Goal: Information Seeking & Learning: Learn about a topic

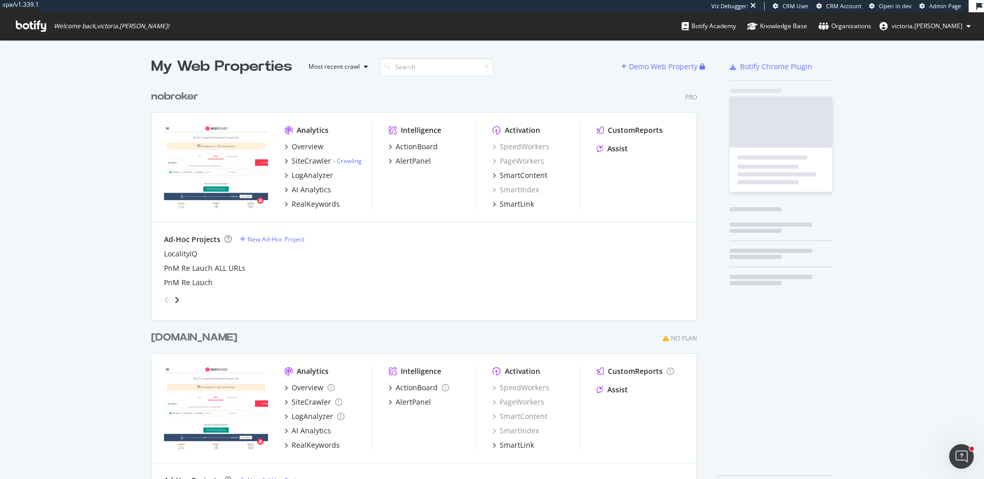
scroll to position [413, 547]
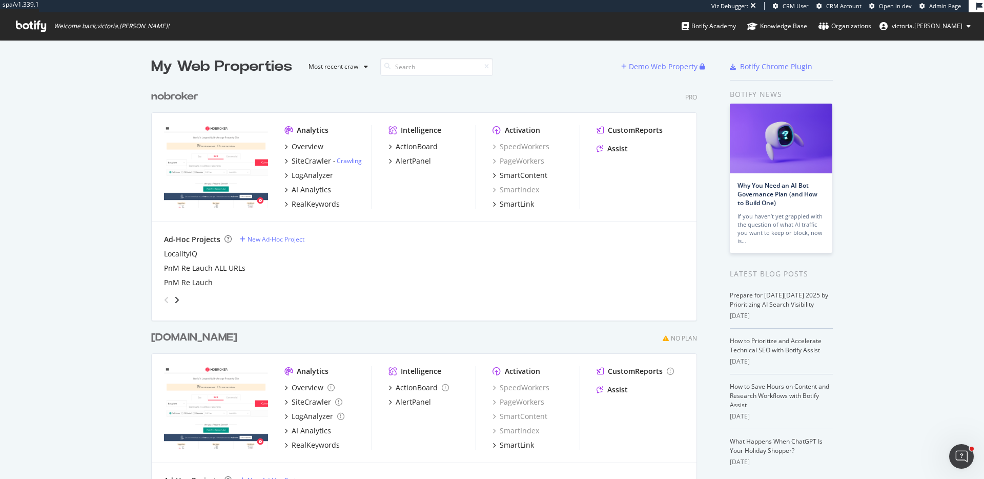
click at [95, 129] on div "My Web Properties Most recent crawl Demo Web Property nobroker Pro Analytics Ov…" at bounding box center [492, 280] width 984 height 480
click at [241, 99] on div "nobroker Pro" at bounding box center [424, 96] width 546 height 15
click at [314, 158] on div "SiteCrawler" at bounding box center [311, 161] width 39 height 10
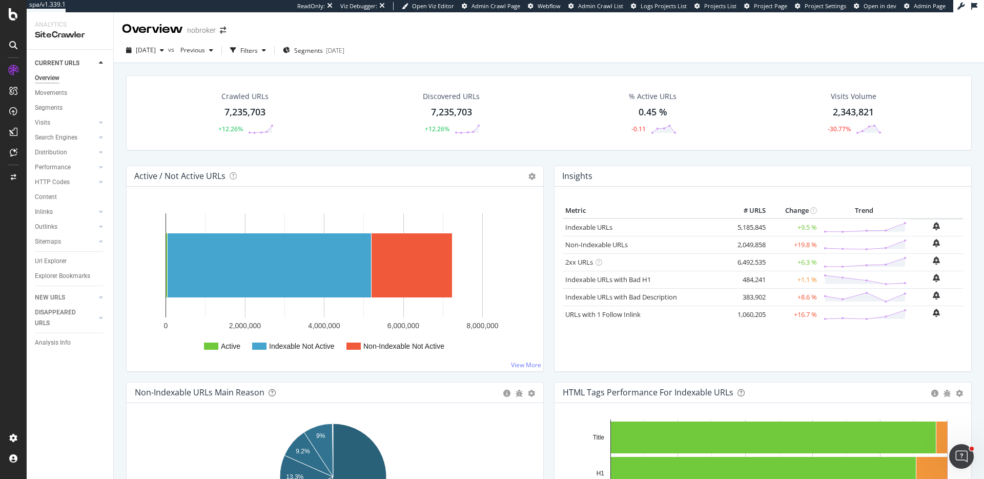
click at [67, 167] on div "RealKeywords" at bounding box center [61, 169] width 46 height 10
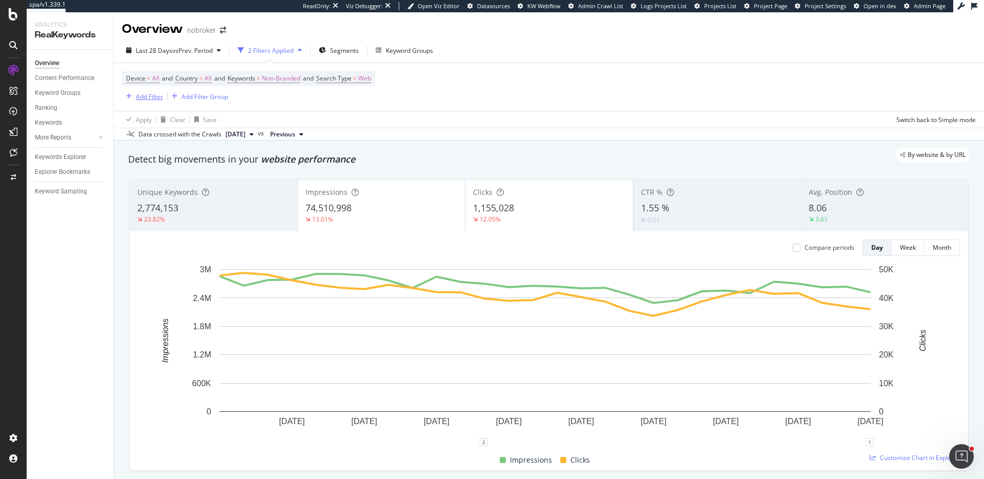
click at [138, 101] on div "Add Filter" at bounding box center [142, 96] width 41 height 11
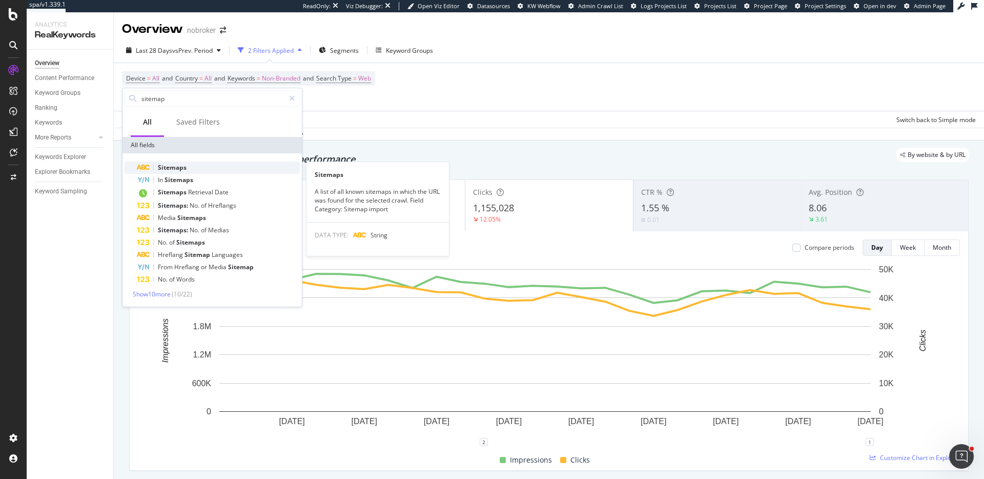
type input "sitemap"
click at [199, 165] on div "Sitemaps" at bounding box center [218, 168] width 163 height 12
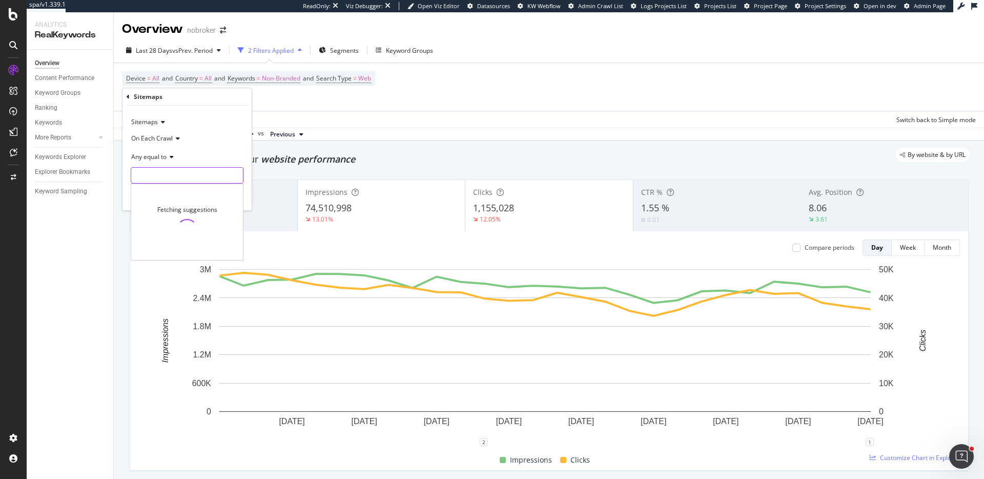
click at [176, 178] on input "text" at bounding box center [187, 175] width 112 height 16
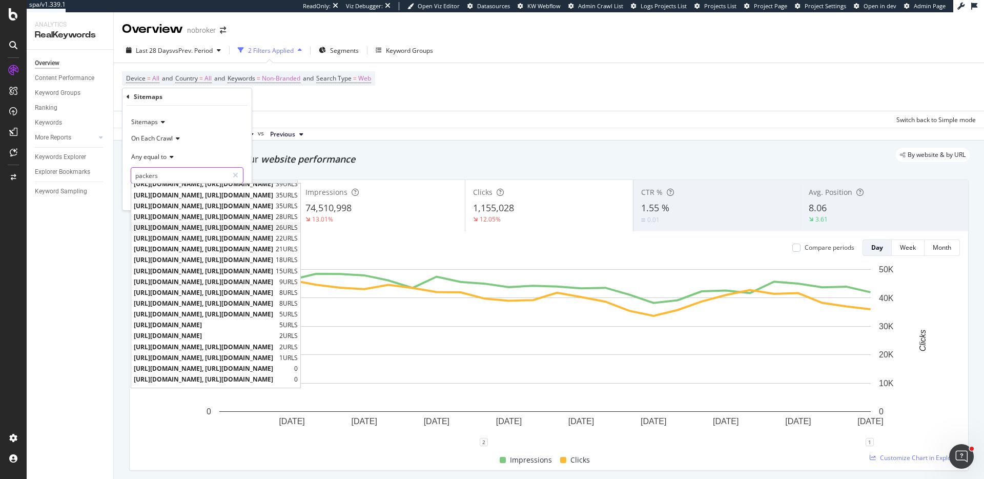
scroll to position [110, 0]
click at [239, 318] on span "https://www.nobroker.in/blog/sitemap_index/?id=packers-and-movers.xml" at bounding box center [205, 317] width 143 height 9
type input "https://www.nobroker.in/blog/sitemap_index/?id=packers-and-movers.xml"
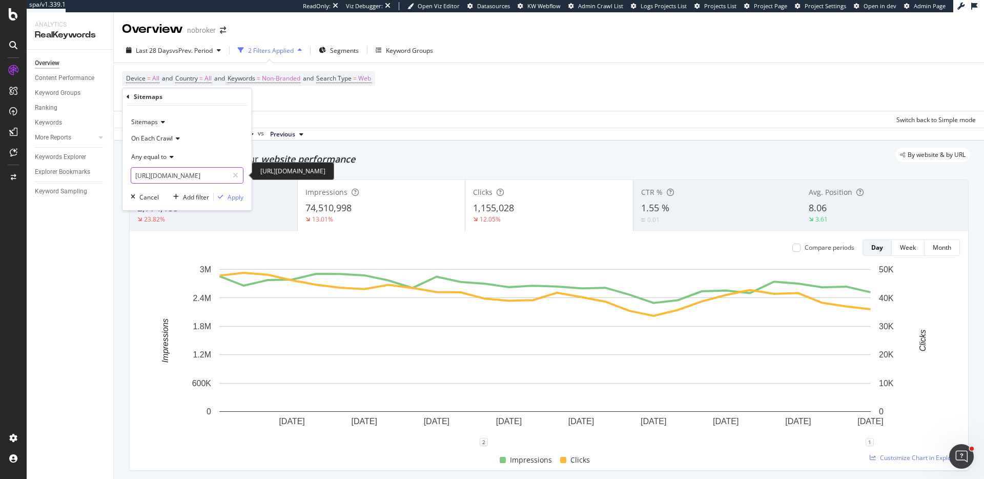
click at [216, 174] on input "https://www.nobroker.in/blog/sitemap_index/?id=packers-and-movers.xml" at bounding box center [179, 175] width 97 height 16
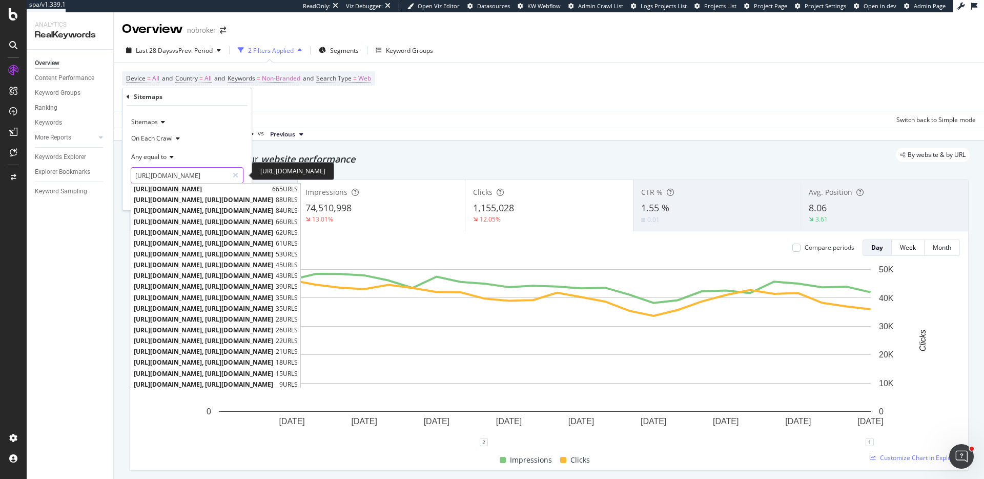
scroll to position [0, 124]
click at [240, 152] on div "Any equal to" at bounding box center [187, 157] width 113 height 16
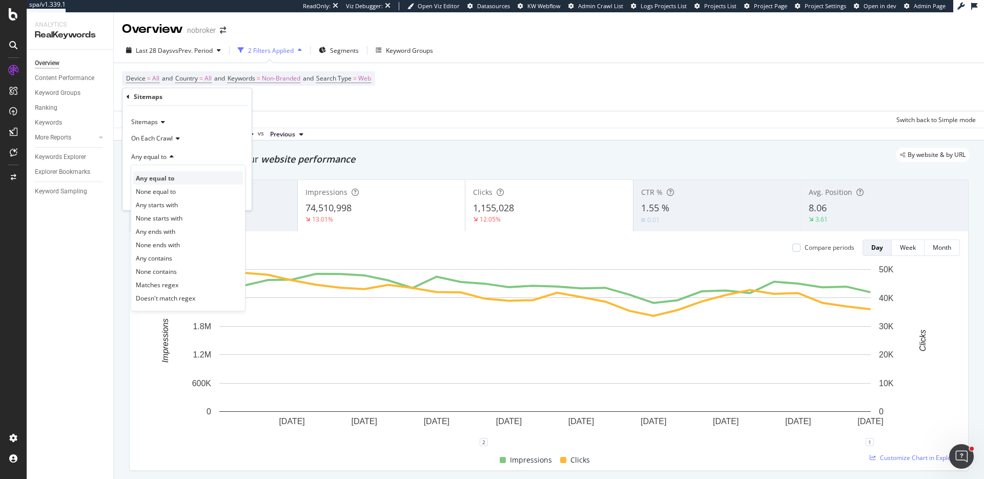
click at [190, 177] on div "Any equal to" at bounding box center [188, 177] width 110 height 13
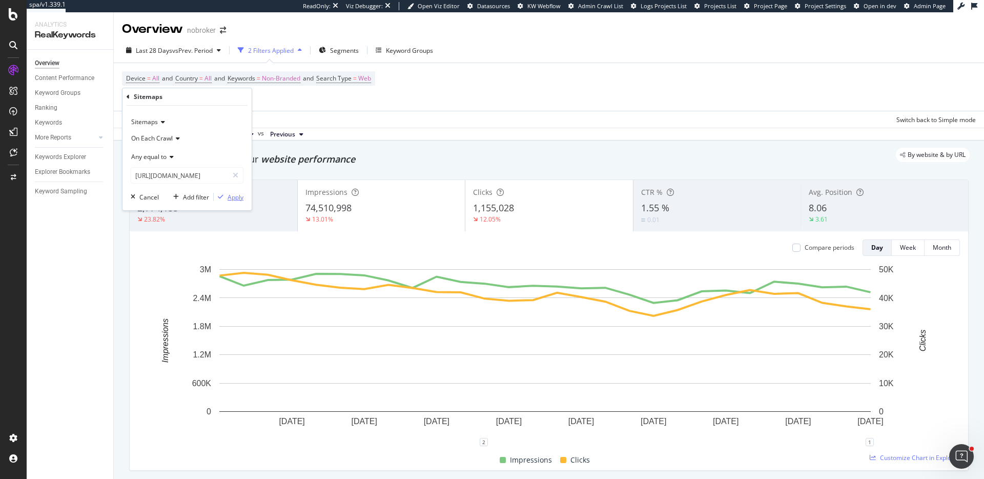
click at [238, 196] on div "Apply" at bounding box center [236, 197] width 16 height 9
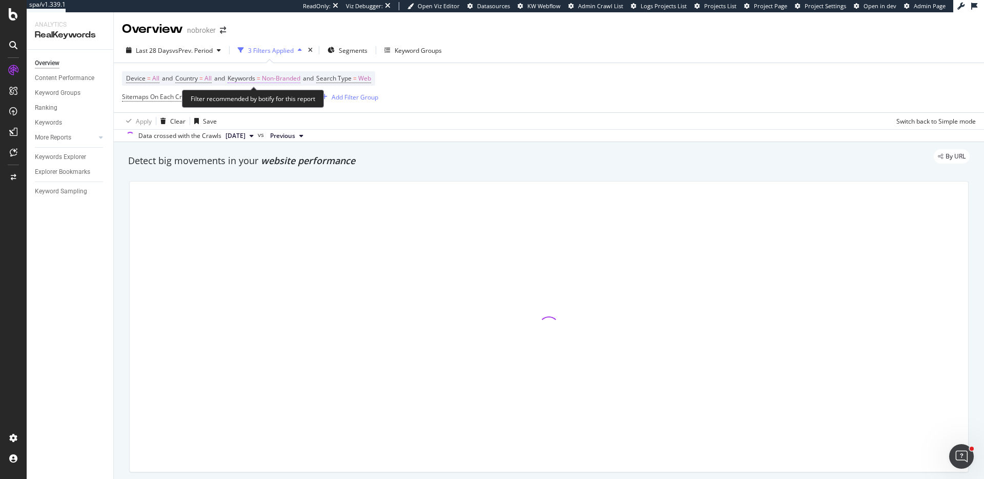
click at [286, 77] on span "Non-Branded" at bounding box center [281, 78] width 38 height 14
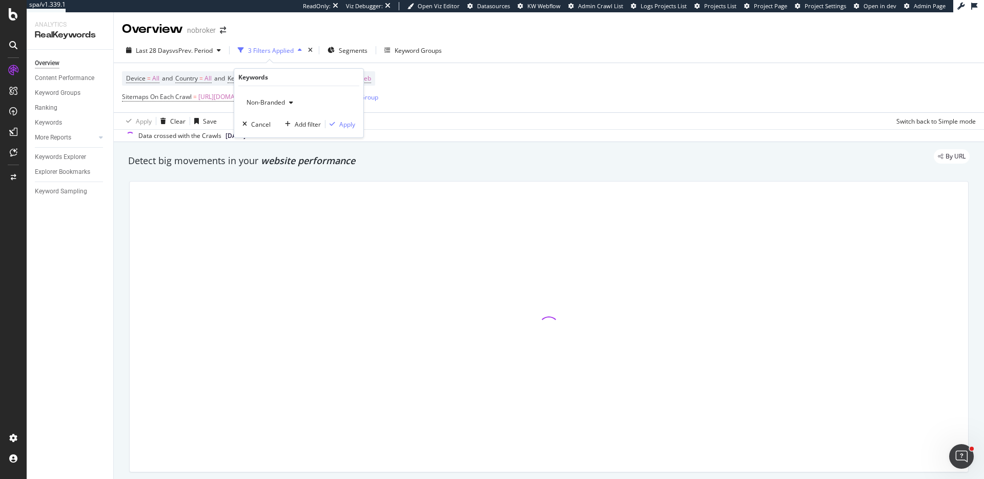
click at [280, 102] on span "Non-Branded" at bounding box center [264, 102] width 43 height 9
click at [263, 183] on span "All" at bounding box center [303, 182] width 105 height 9
click at [339, 126] on div "Apply" at bounding box center [347, 124] width 16 height 9
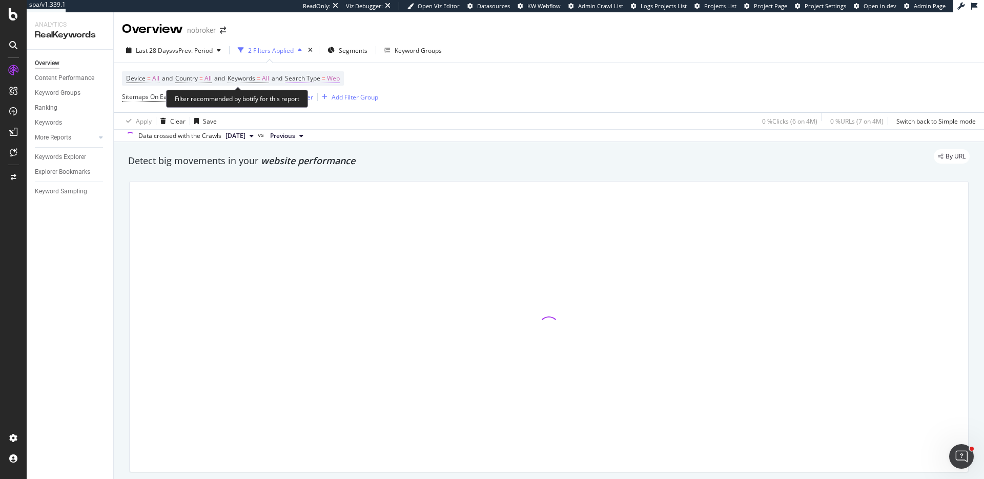
click at [340, 79] on span "Web" at bounding box center [333, 78] width 13 height 14
click at [314, 102] on span "Web" at bounding box center [310, 102] width 13 height 9
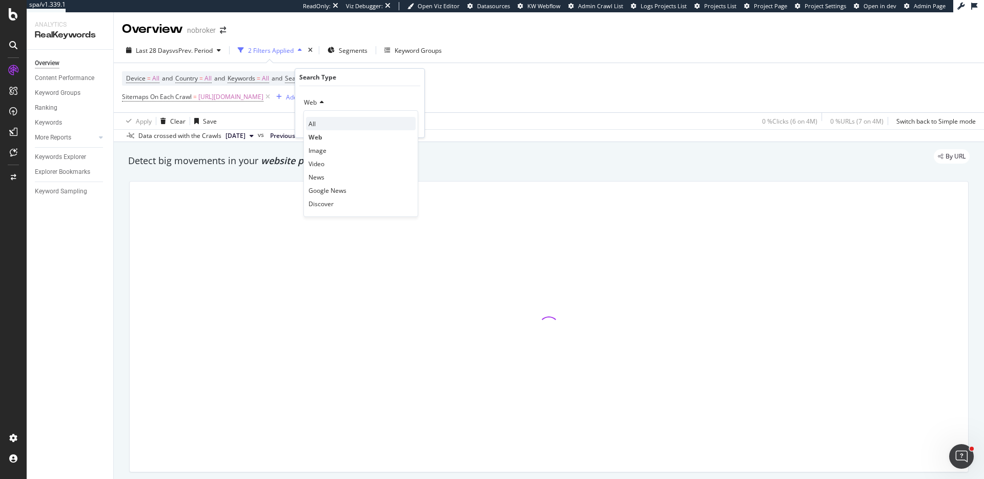
click at [325, 124] on div "All" at bounding box center [361, 123] width 110 height 13
click at [394, 125] on icon "button" at bounding box center [394, 124] width 6 height 6
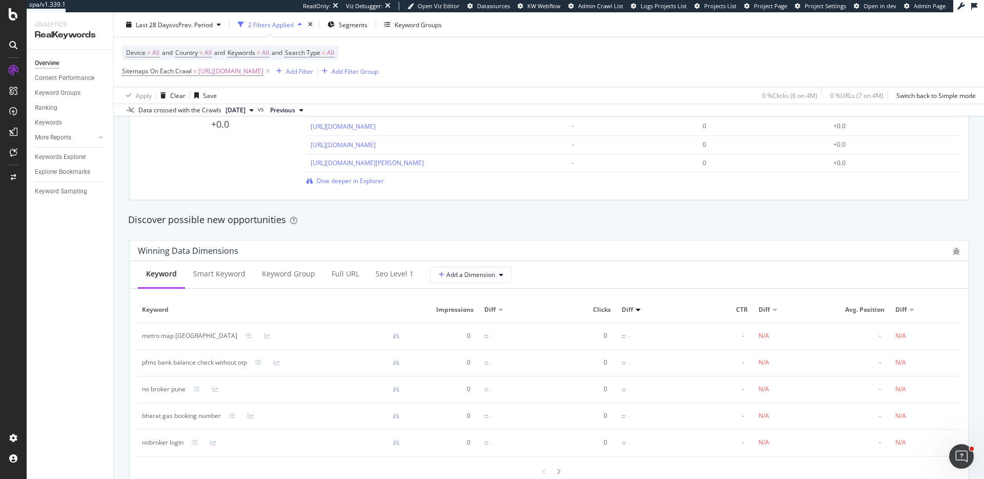
scroll to position [814, 0]
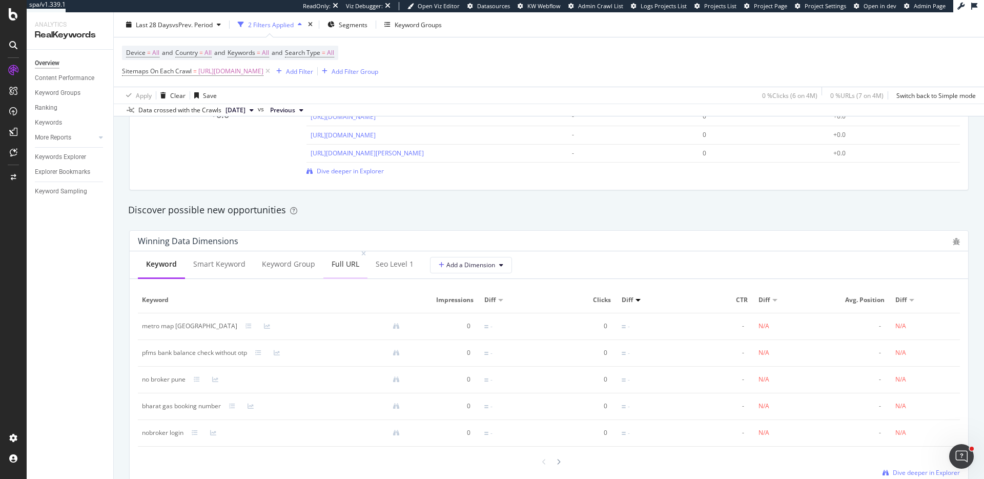
click at [332, 266] on div "Full URL" at bounding box center [346, 264] width 28 height 10
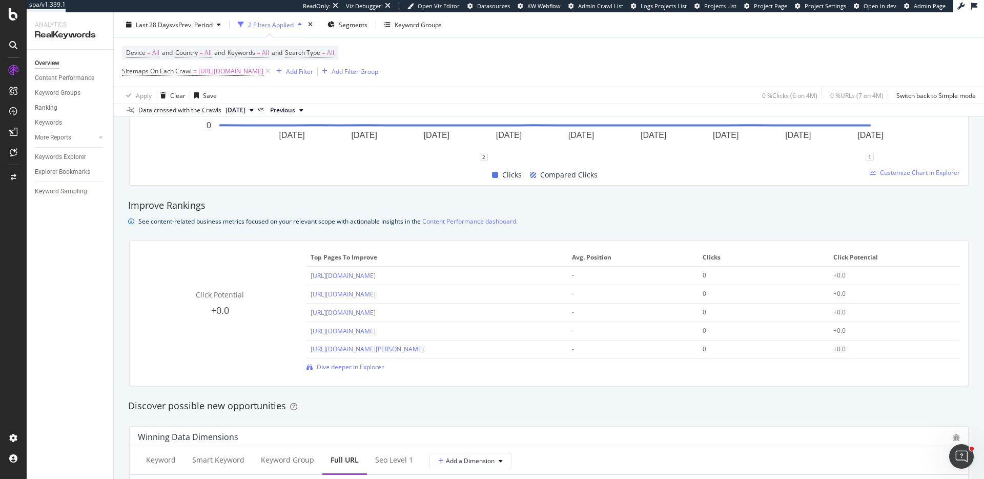
scroll to position [0, 0]
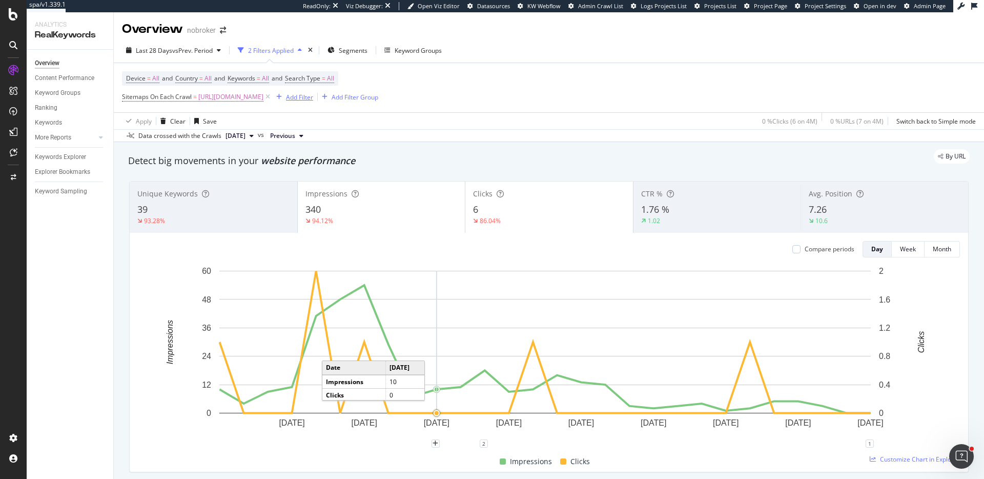
click at [313, 98] on div "Add Filter" at bounding box center [299, 97] width 27 height 9
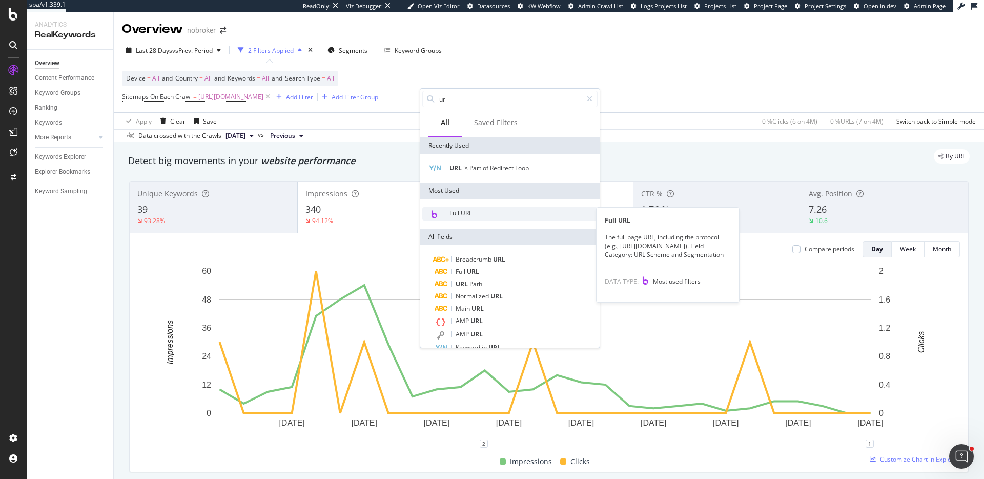
type input "url"
click at [487, 209] on div "Full URL" at bounding box center [509, 213] width 175 height 13
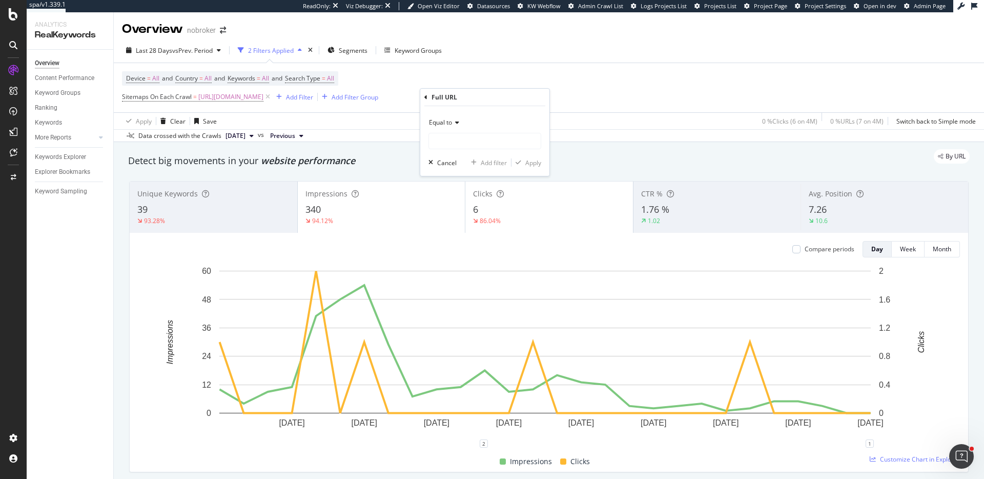
click at [458, 124] on icon at bounding box center [455, 122] width 7 height 6
click at [462, 223] on div "Contains" at bounding box center [486, 223] width 110 height 13
click at [477, 139] on input "text" at bounding box center [485, 141] width 112 height 16
type input "/packers-and-movers/guides"
click at [533, 164] on div "Apply" at bounding box center [534, 162] width 16 height 9
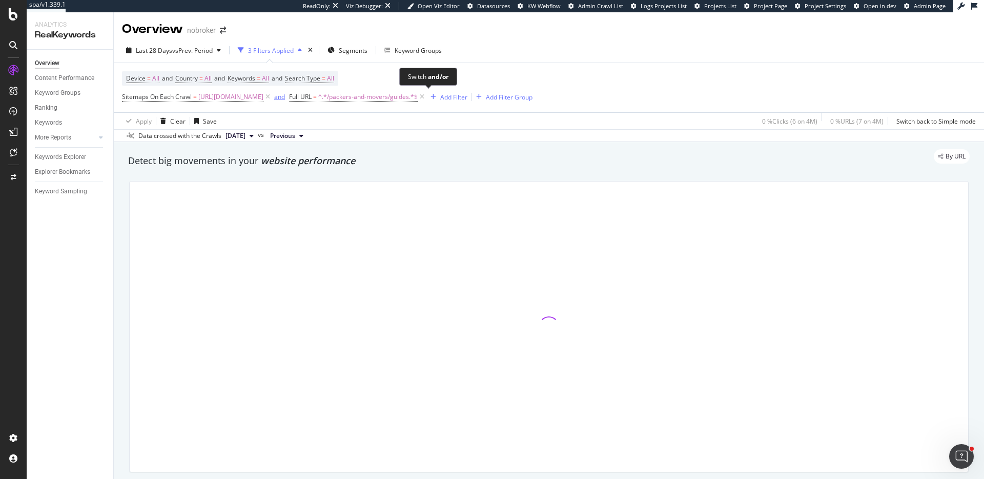
click at [285, 96] on div "and" at bounding box center [279, 96] width 11 height 9
click at [528, 96] on div "Add Filter Group" at bounding box center [504, 97] width 47 height 9
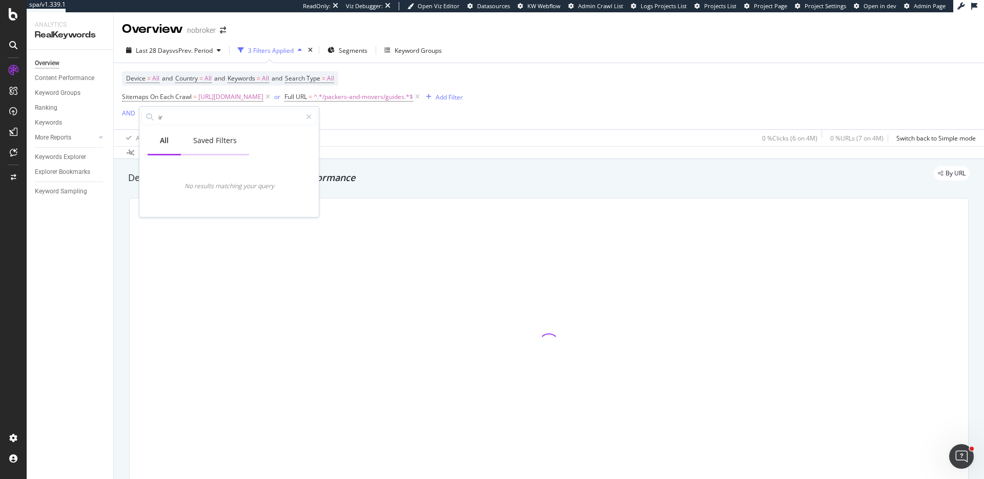
type input "i"
type input "url"
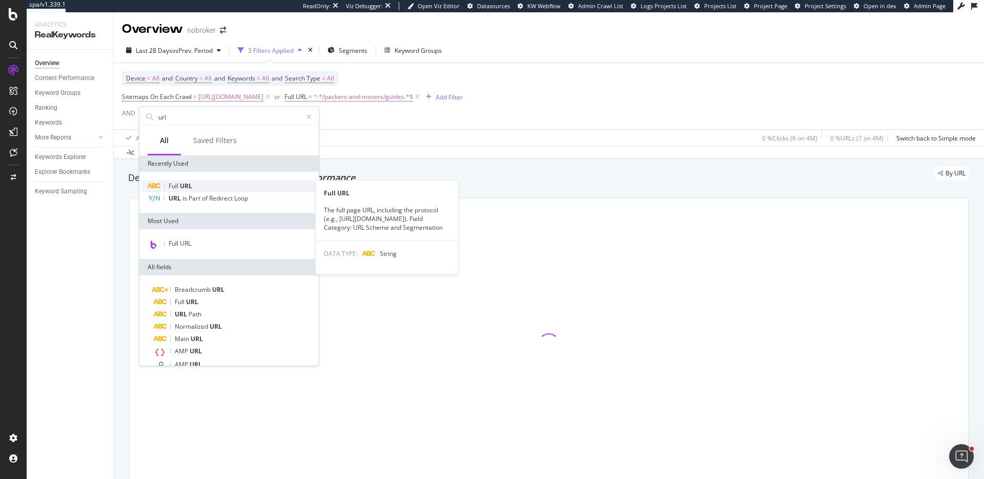
click at [162, 191] on div "Full URL" at bounding box center [229, 186] width 175 height 12
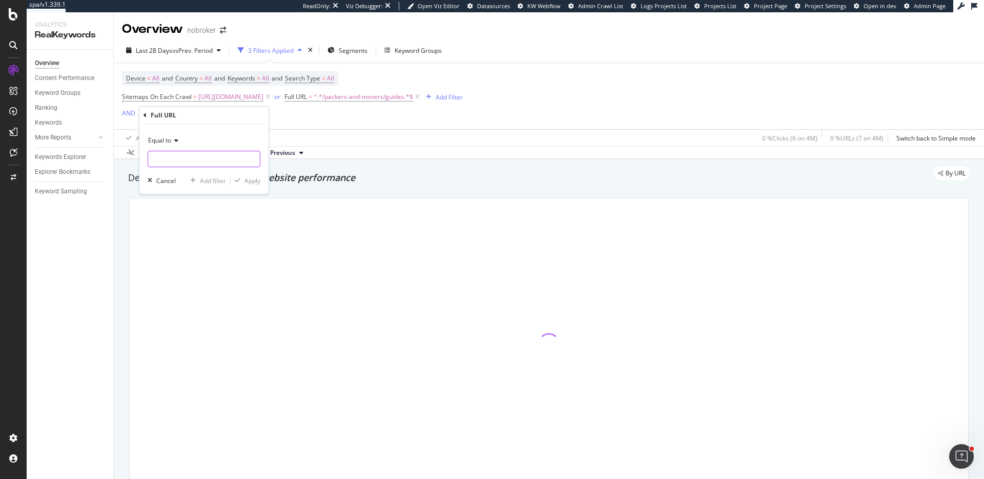
click at [180, 154] on input "text" at bounding box center [204, 159] width 112 height 16
click at [173, 144] on div "Equal to" at bounding box center [204, 140] width 113 height 16
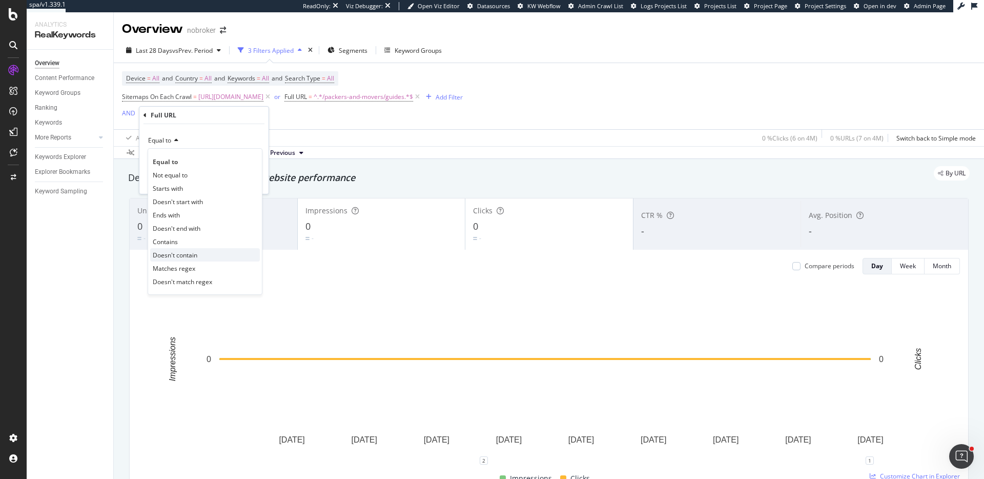
click at [181, 249] on div "Doesn't contain" at bounding box center [205, 254] width 110 height 13
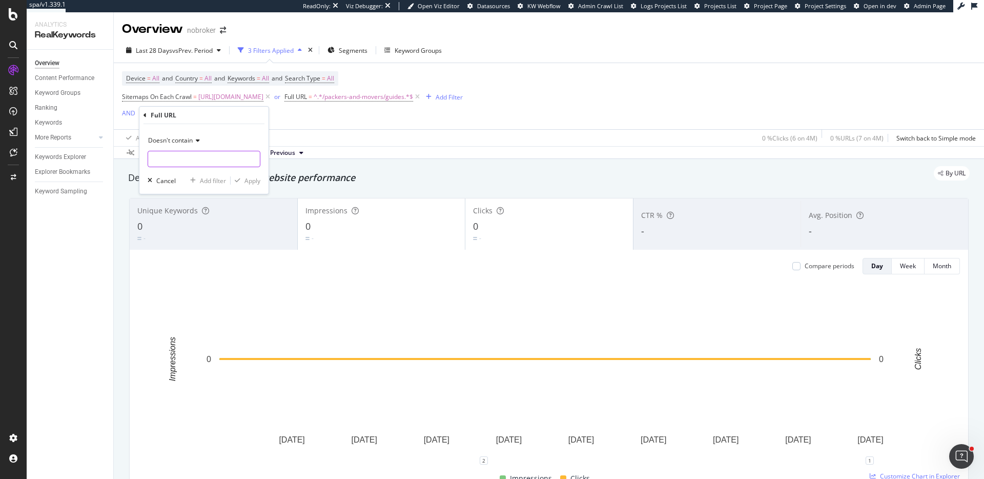
click at [188, 157] on input "text" at bounding box center [204, 159] width 112 height 16
type input "/forum/"
click at [248, 180] on div "Apply" at bounding box center [253, 180] width 16 height 9
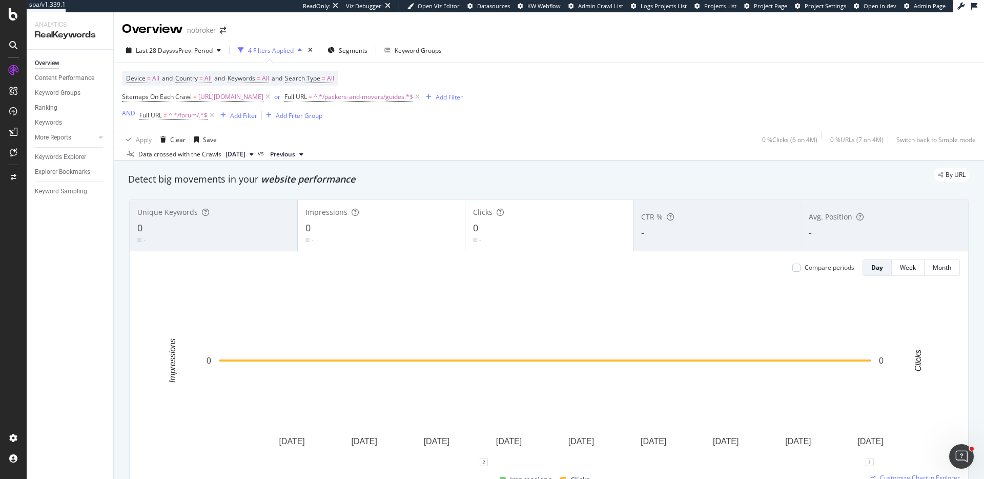
click at [558, 180] on div "By URL" at bounding box center [544, 175] width 852 height 14
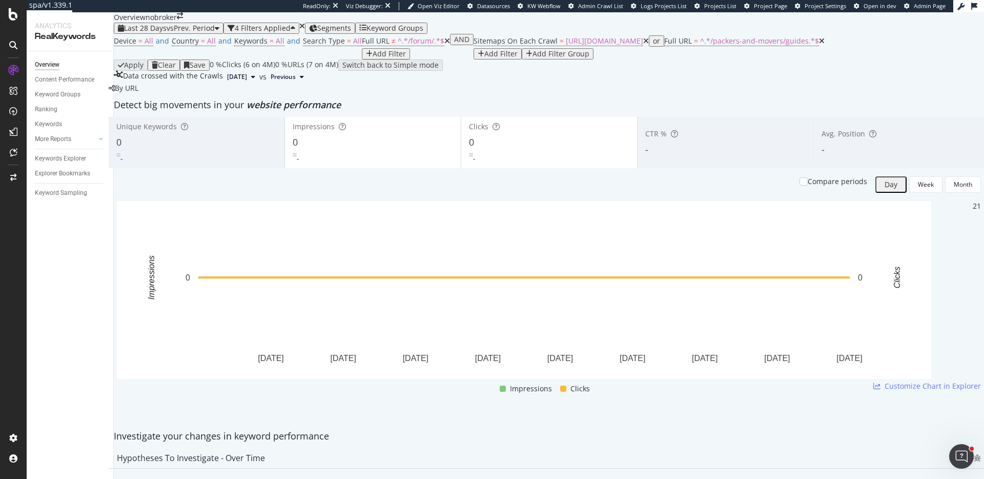
click at [643, 45] on icon at bounding box center [646, 40] width 6 height 7
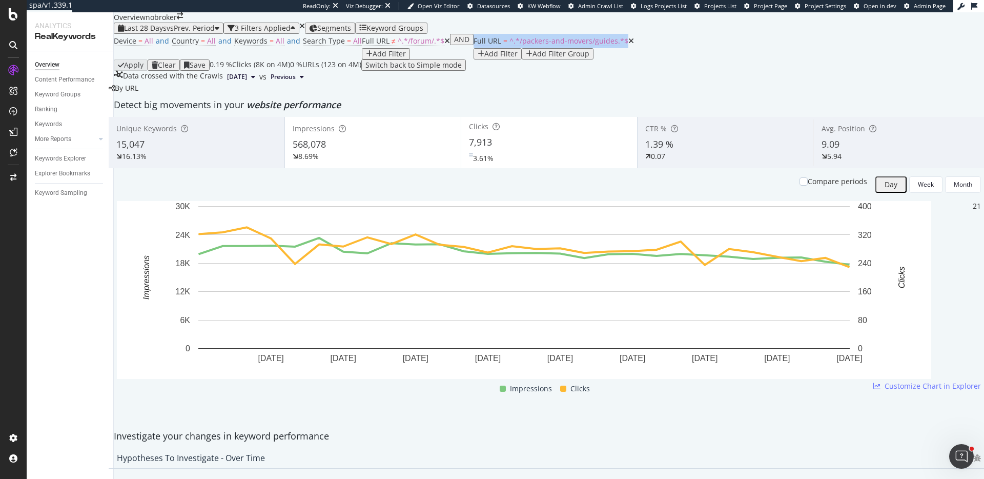
drag, startPoint x: 136, startPoint y: 116, endPoint x: 267, endPoint y: 122, distance: 131.4
click at [450, 59] on div "AND Full URL = ^.*/packers-and-movers/guides.*$ Add Filter Add Filter Group" at bounding box center [542, 47] width 184 height 26
copy div "Full URL = ^.*/packers-and-movers/guides.*$"
drag, startPoint x: 119, startPoint y: 99, endPoint x: 191, endPoint y: 102, distance: 71.8
click at [191, 71] on div "Device = All and Country = All and Keywords = All and Search Type = All Full UR…" at bounding box center [549, 52] width 871 height 37
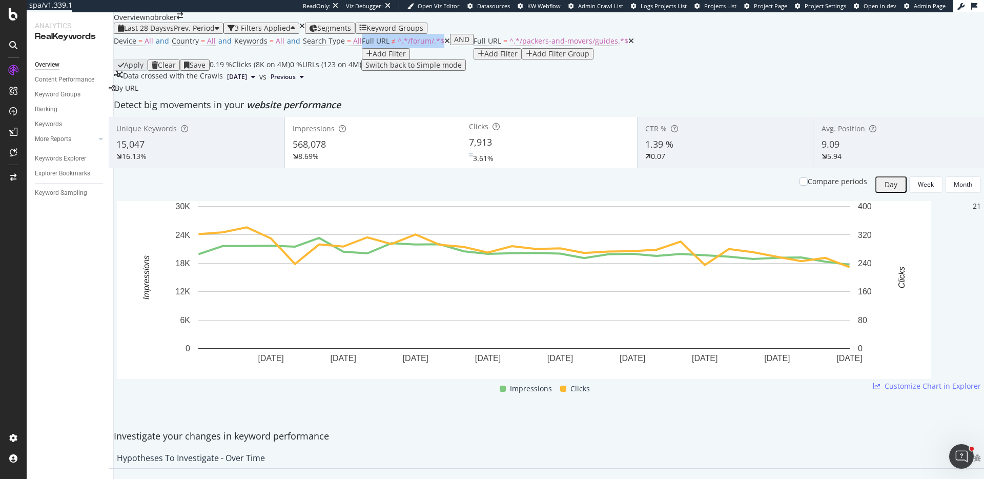
copy div "Full URL ≠ ^.*/forum/.*$"
click at [515, 117] on div "Detect big movements in your website performance" at bounding box center [549, 105] width 881 height 24
click at [965, 212] on div "Unique Keywords 15,047 16.13% Impressions 568,078 8.69% Clicks 7,913 3.61% CTR …" at bounding box center [549, 271] width 881 height 308
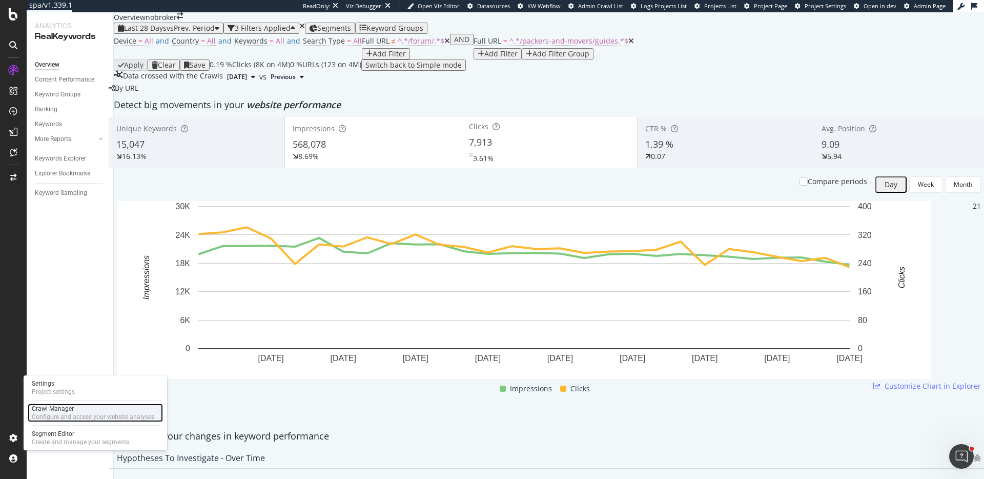
click at [55, 405] on div "Crawl Manager" at bounding box center [93, 409] width 123 height 8
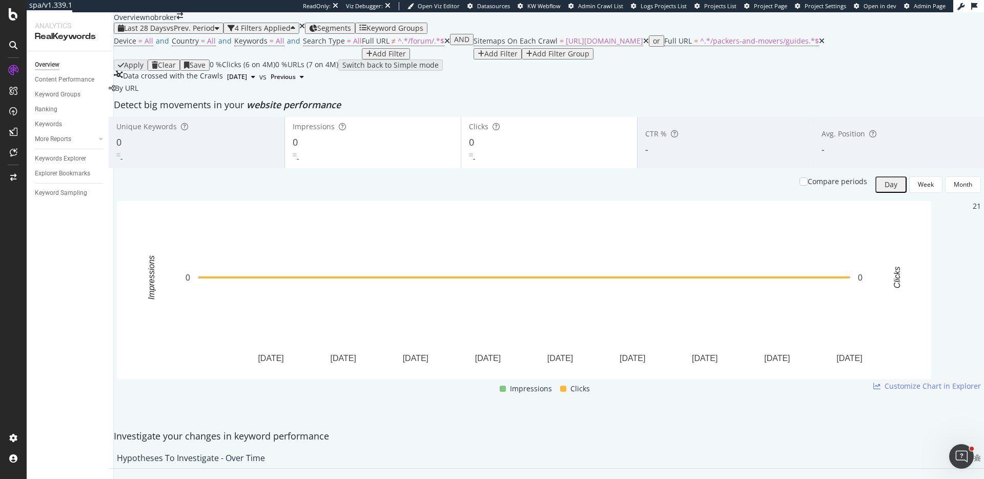
click at [445, 45] on icon at bounding box center [448, 40] width 6 height 7
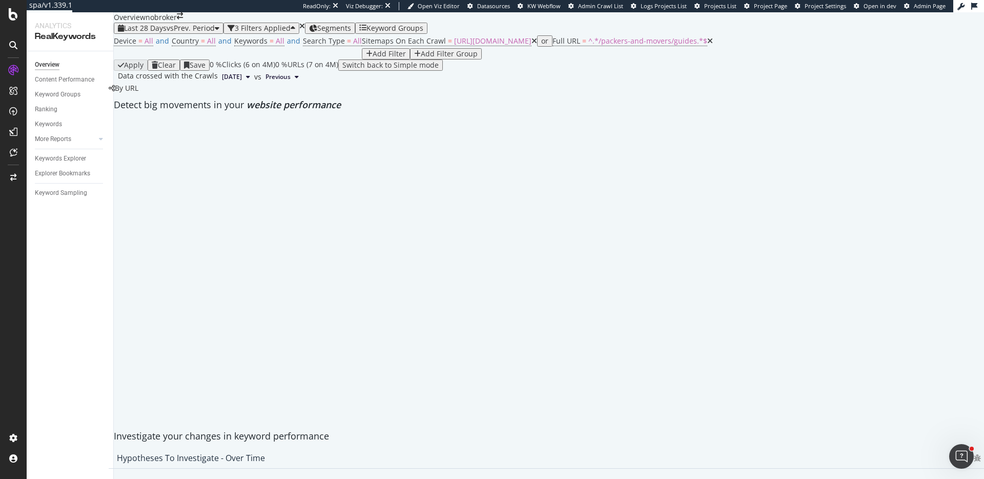
click at [708, 45] on icon at bounding box center [711, 40] width 6 height 7
click at [597, 117] on div "Detect big movements in your website performance" at bounding box center [549, 105] width 881 height 24
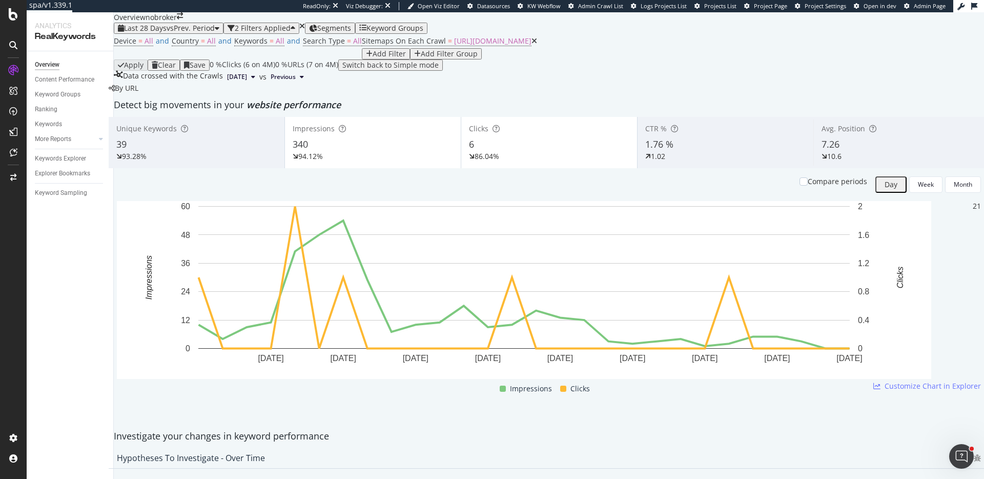
click at [138, 93] on div "By URL" at bounding box center [124, 88] width 30 height 10
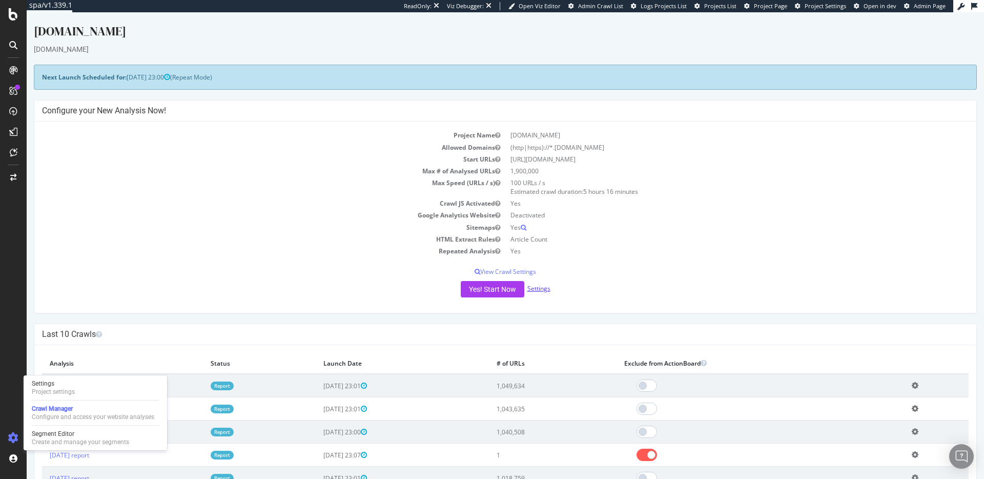
click at [534, 291] on link "Settings" at bounding box center [539, 288] width 23 height 9
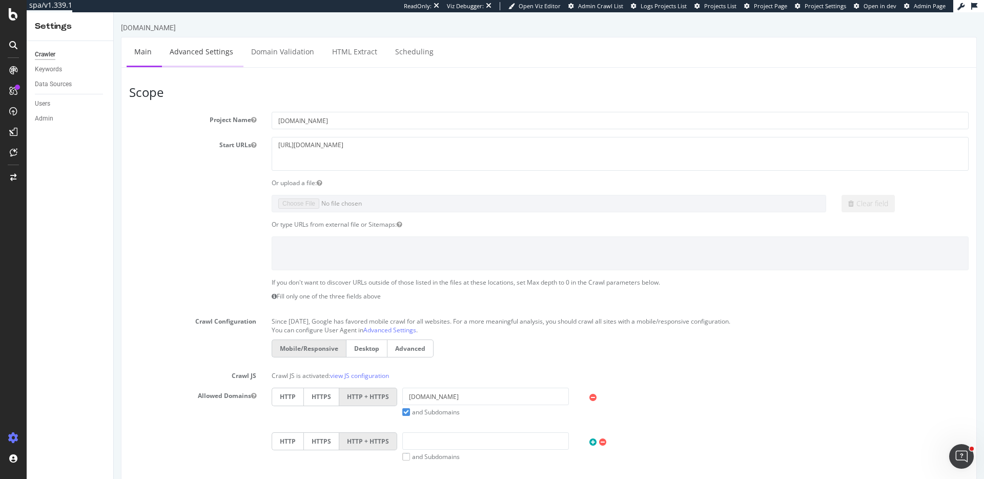
click at [192, 45] on link "Advanced Settings" at bounding box center [201, 51] width 79 height 28
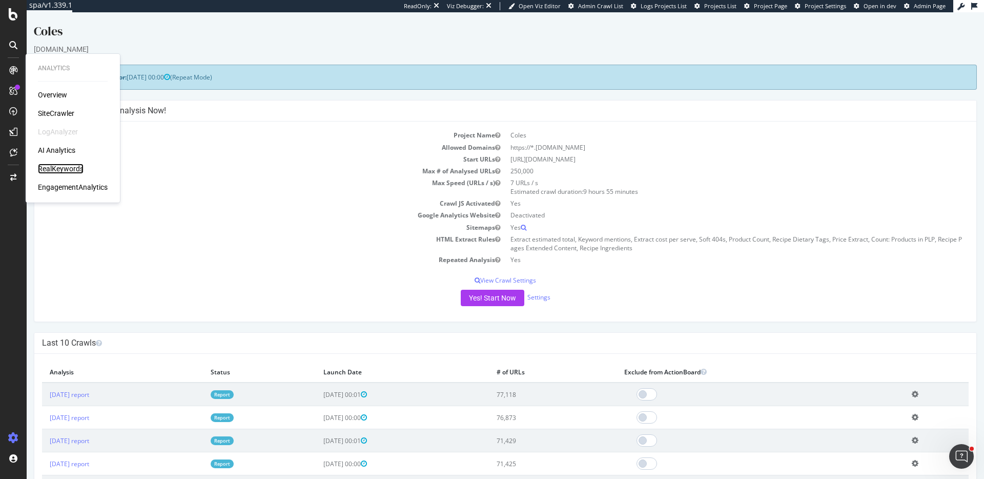
click at [56, 167] on div "RealKeywords" at bounding box center [61, 169] width 46 height 10
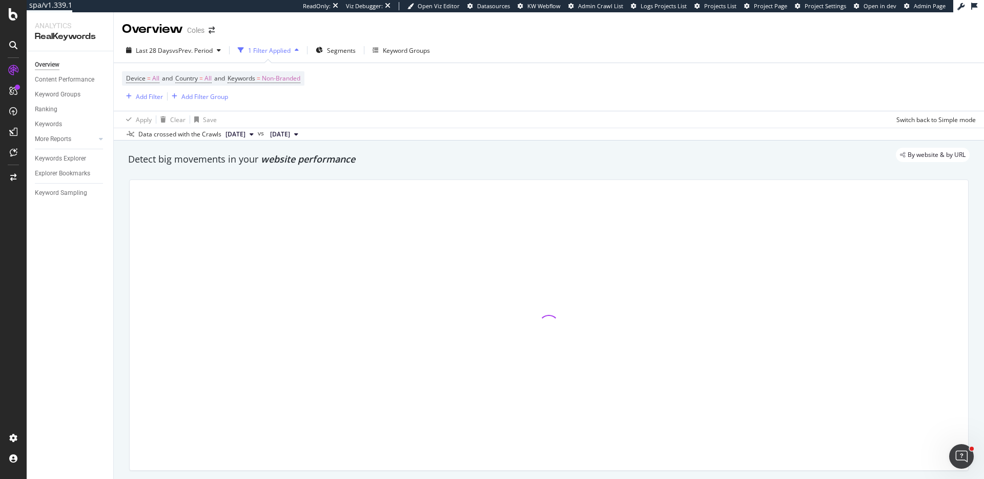
click at [420, 163] on div "Detect big movements in your website performance" at bounding box center [549, 159] width 842 height 13
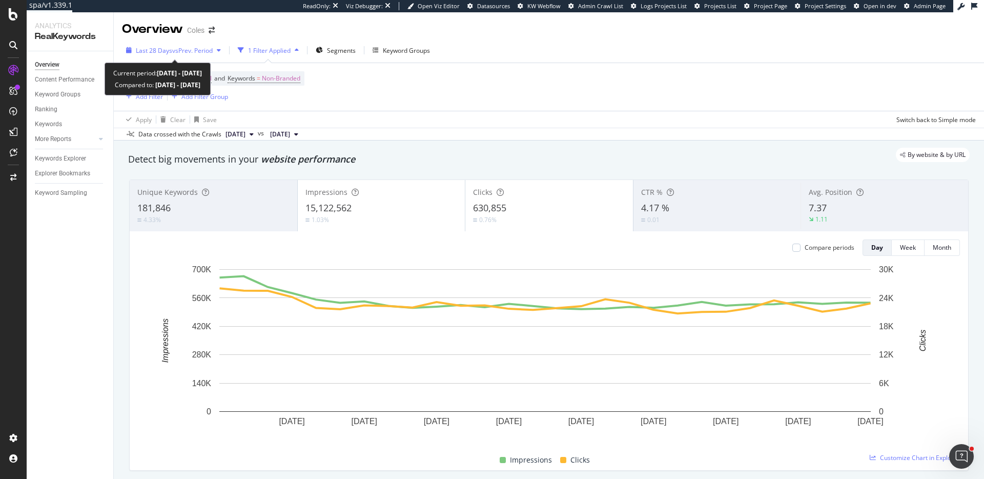
click at [179, 48] on span "vs Prev. Period" at bounding box center [192, 50] width 41 height 9
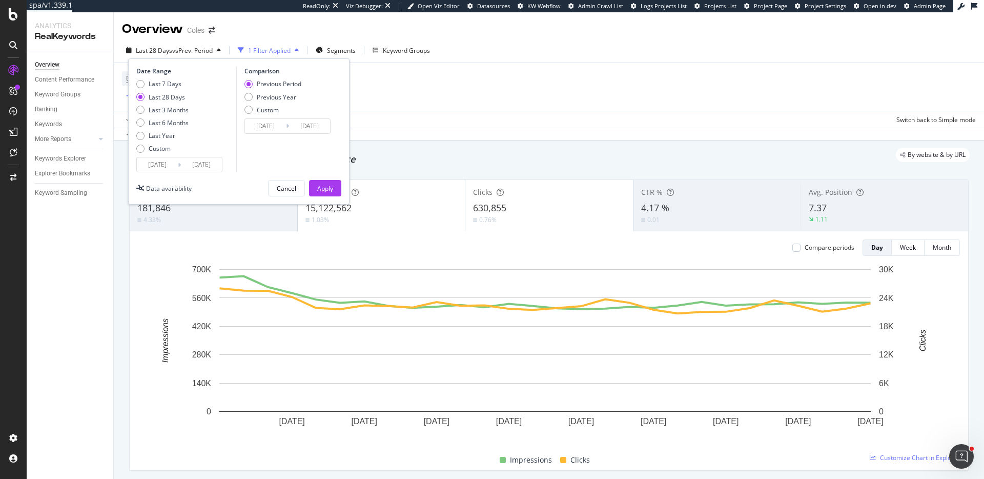
click at [169, 164] on input "2025/09/14" at bounding box center [157, 164] width 41 height 14
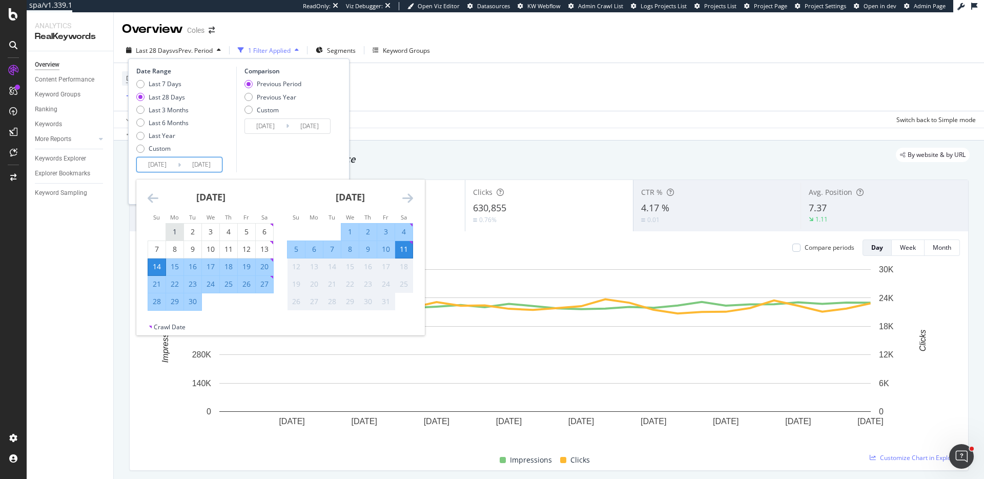
click at [177, 228] on div "1" at bounding box center [174, 232] width 17 height 10
type input "2025/09/01"
type input "2025/07/22"
type input "2025/08/31"
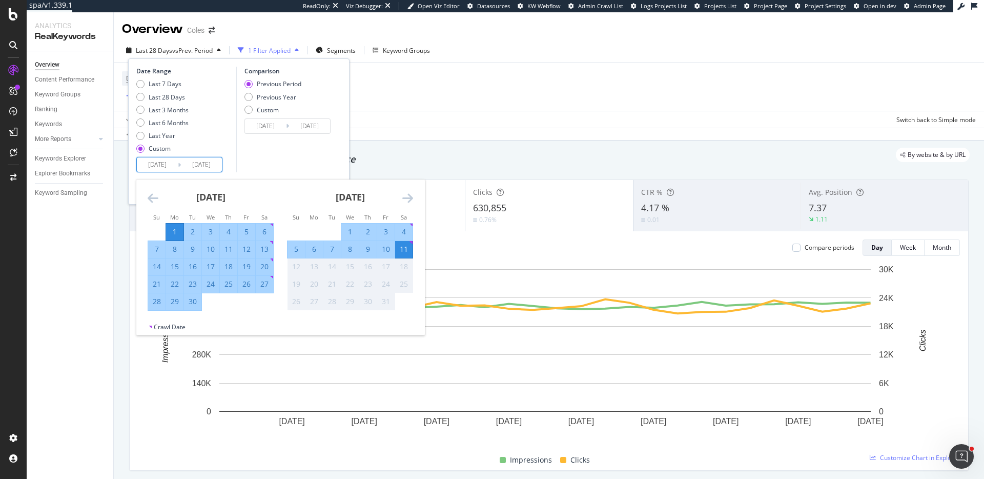
click at [195, 297] on div "30" at bounding box center [192, 301] width 17 height 10
type input "2025/09/30"
type input "2025/08/02"
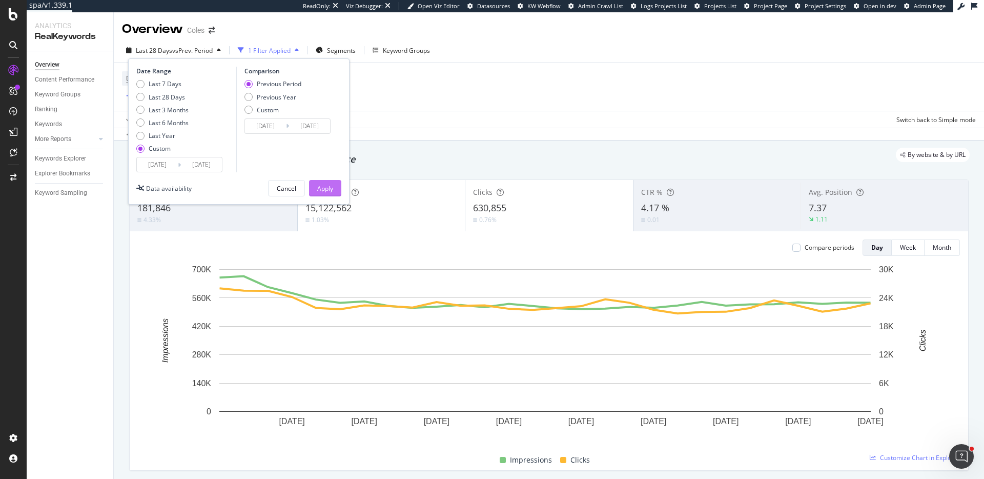
click at [329, 184] on div "Apply" at bounding box center [325, 188] width 16 height 9
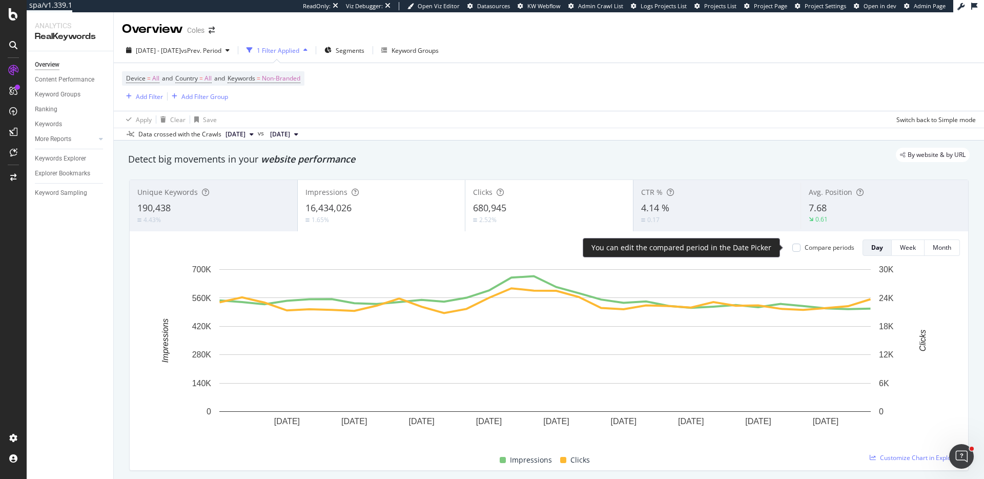
click at [805, 248] on div "Compare periods" at bounding box center [830, 247] width 50 height 9
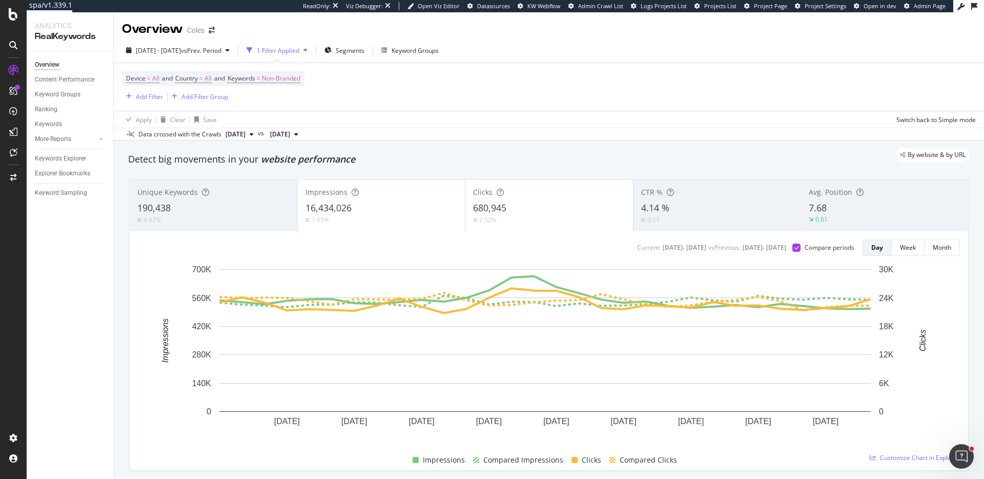
click at [395, 197] on div "Impressions" at bounding box center [382, 192] width 152 height 10
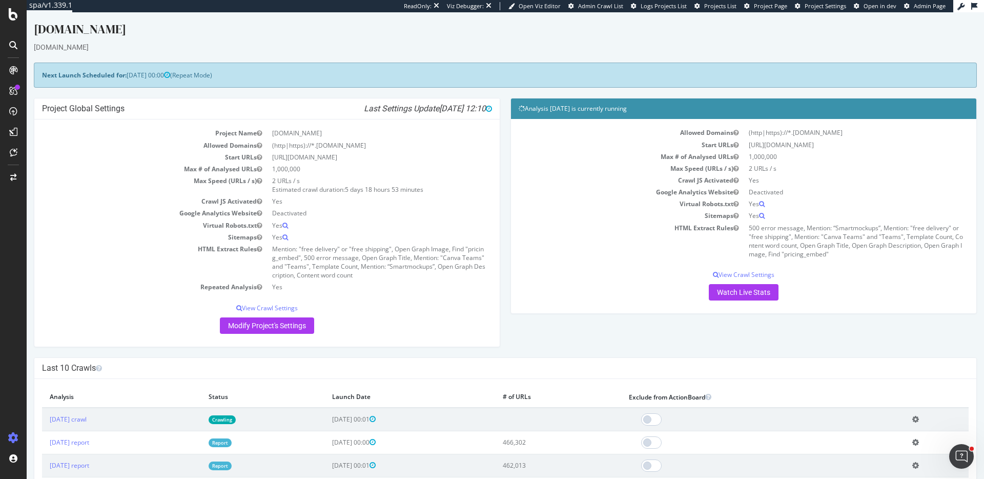
click at [650, 332] on div "Project Global Settings Last Settings Update [DATE] 12:10 Project Name [DOMAIN_…" at bounding box center [506, 227] width 954 height 259
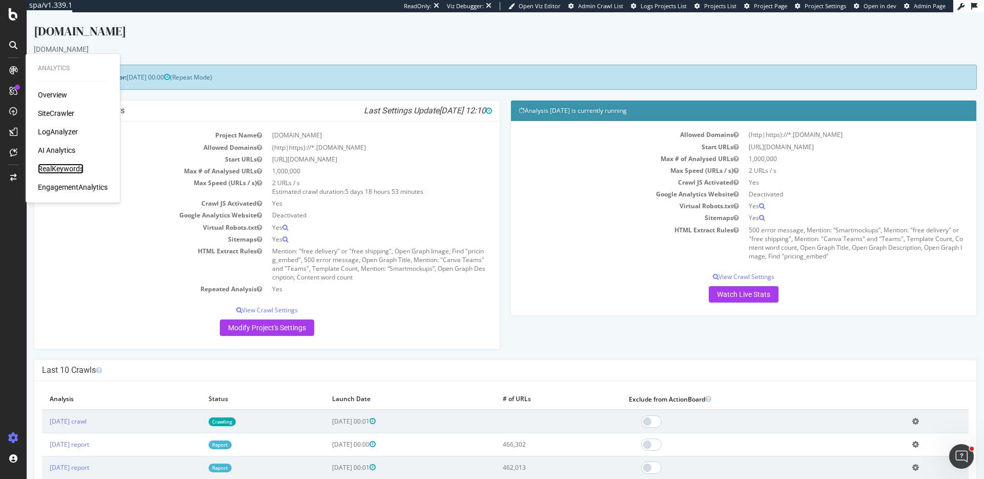
click at [62, 168] on div "RealKeywords" at bounding box center [61, 169] width 46 height 10
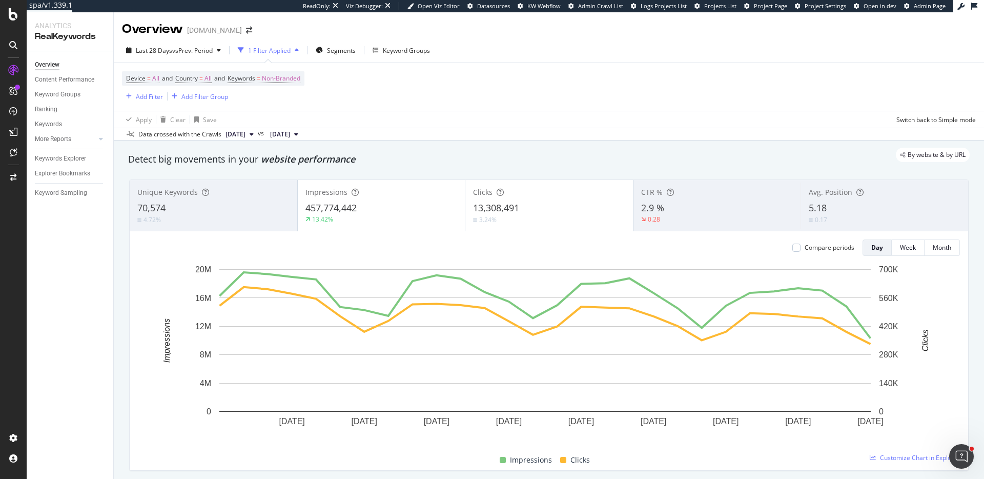
click at [409, 203] on div "457,774,442" at bounding box center [382, 207] width 152 height 13
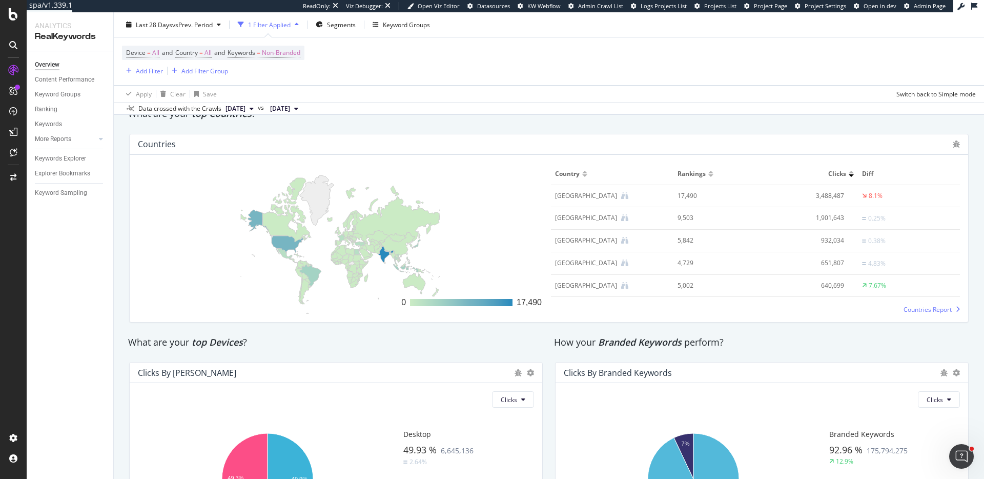
scroll to position [1610, 0]
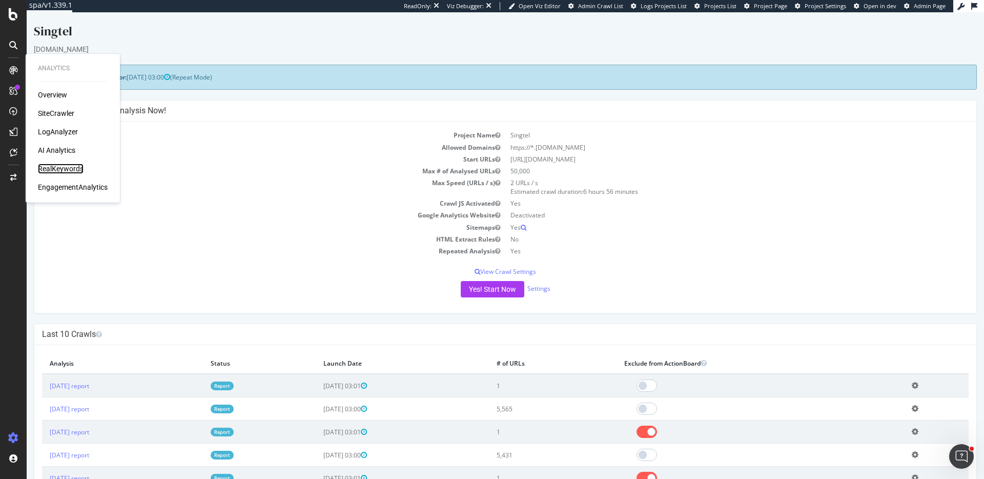
click at [65, 167] on div "RealKeywords" at bounding box center [61, 169] width 46 height 10
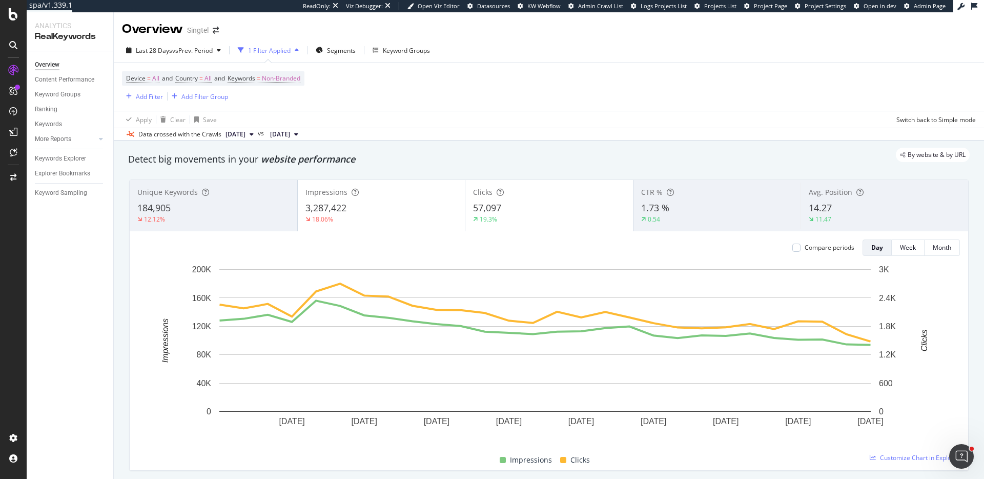
click at [347, 214] on div "3,287,422" at bounding box center [382, 207] width 152 height 13
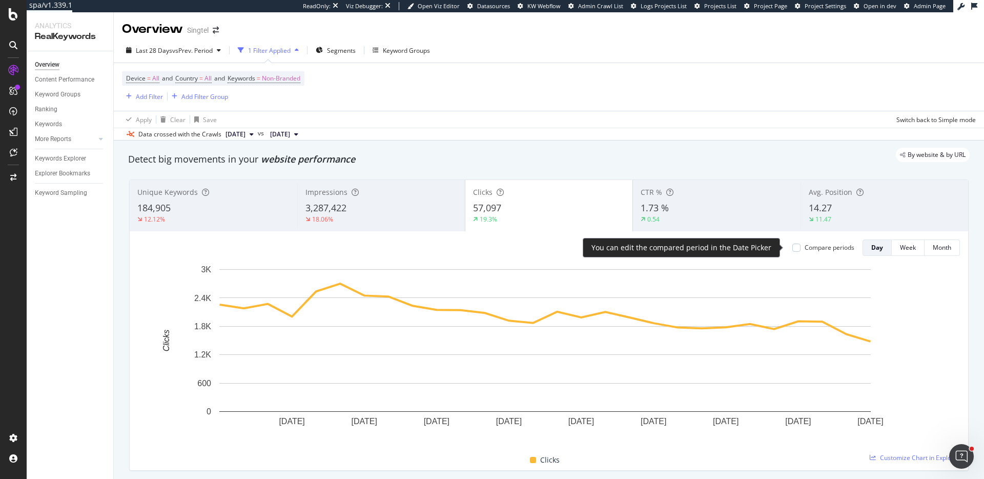
click at [810, 247] on div "Compare periods" at bounding box center [830, 247] width 50 height 9
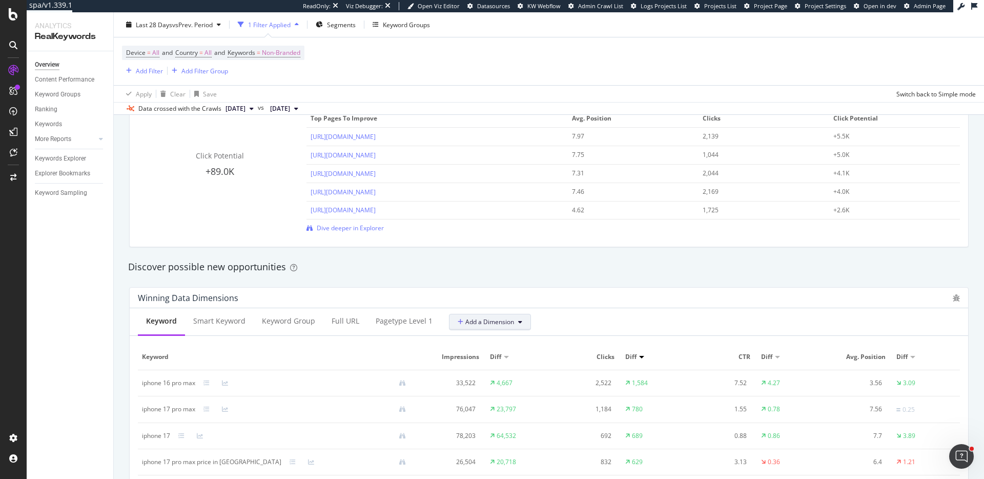
scroll to position [810, 0]
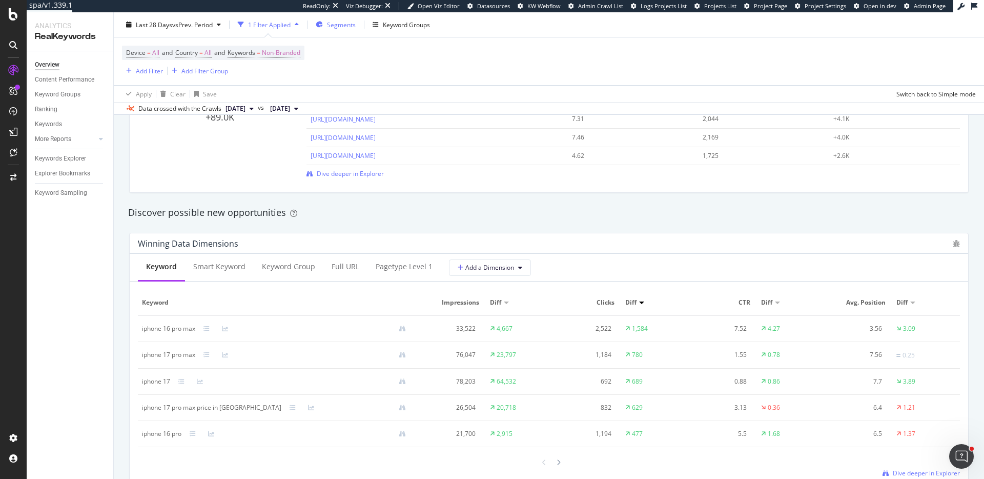
click at [353, 26] on span "Segments" at bounding box center [341, 24] width 29 height 9
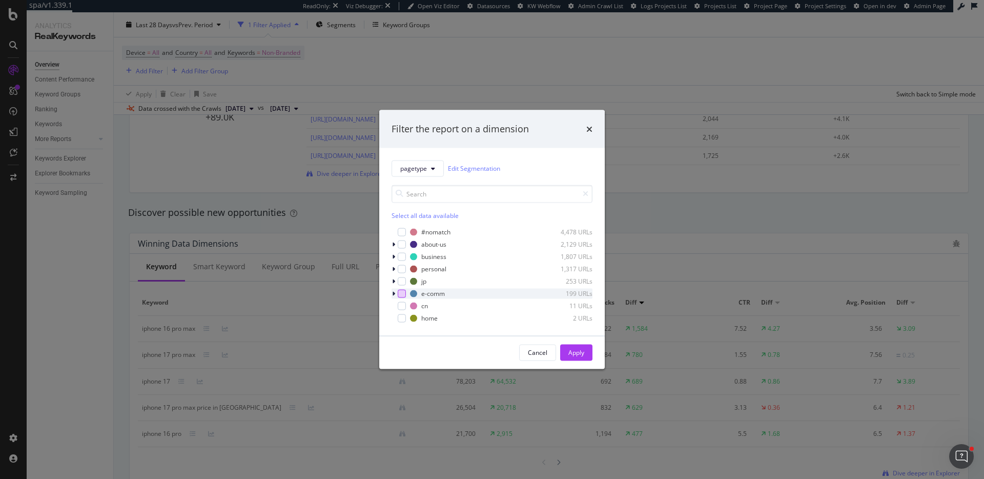
click at [403, 294] on div "modal" at bounding box center [402, 293] width 8 height 8
click at [574, 356] on div "Apply" at bounding box center [577, 352] width 16 height 9
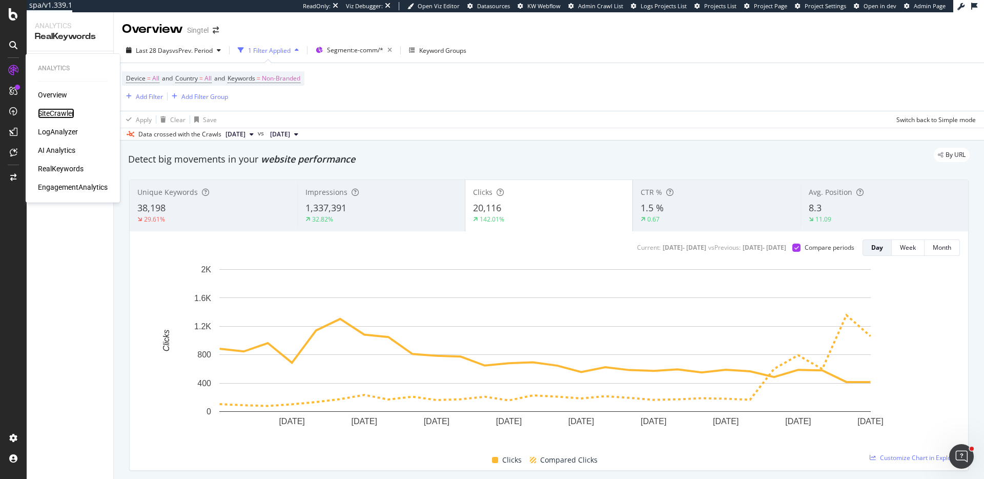
click at [59, 112] on div "SiteCrawler" at bounding box center [56, 113] width 36 height 10
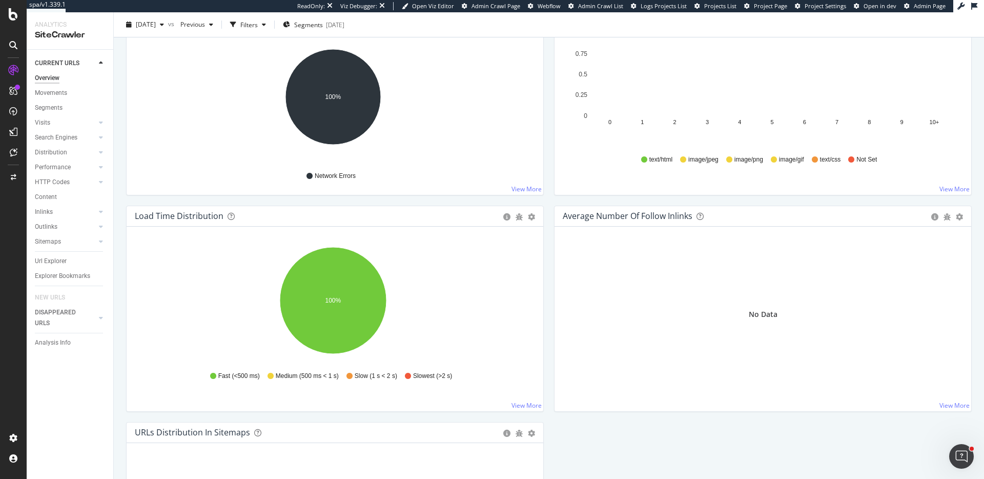
scroll to position [611, 0]
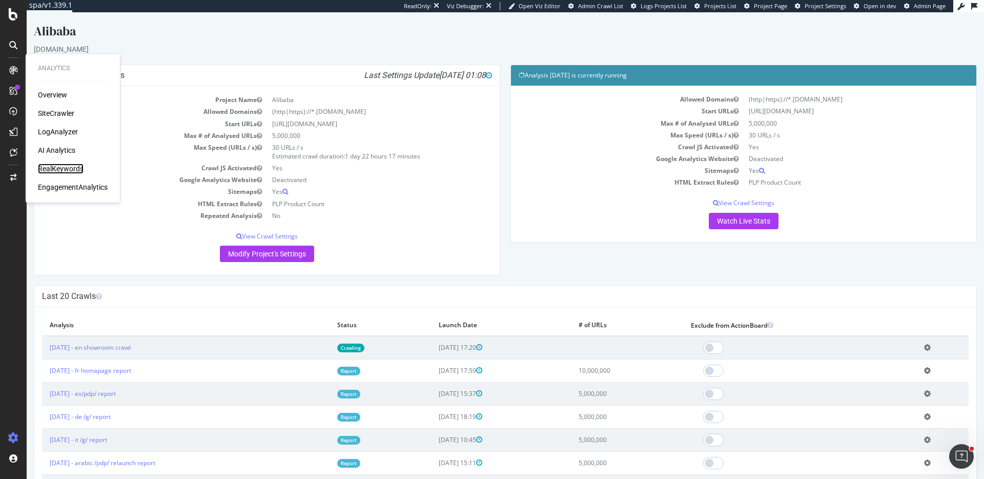
click at [67, 171] on div "RealKeywords" at bounding box center [61, 169] width 46 height 10
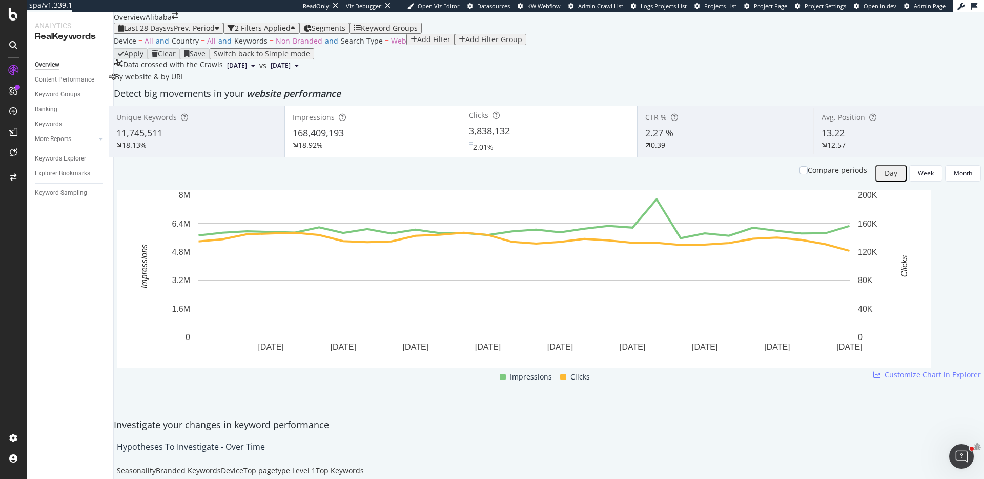
click at [185, 82] on div "By website & by URL" at bounding box center [147, 77] width 76 height 10
click at [398, 140] on div "168,409,193" at bounding box center [373, 133] width 160 height 13
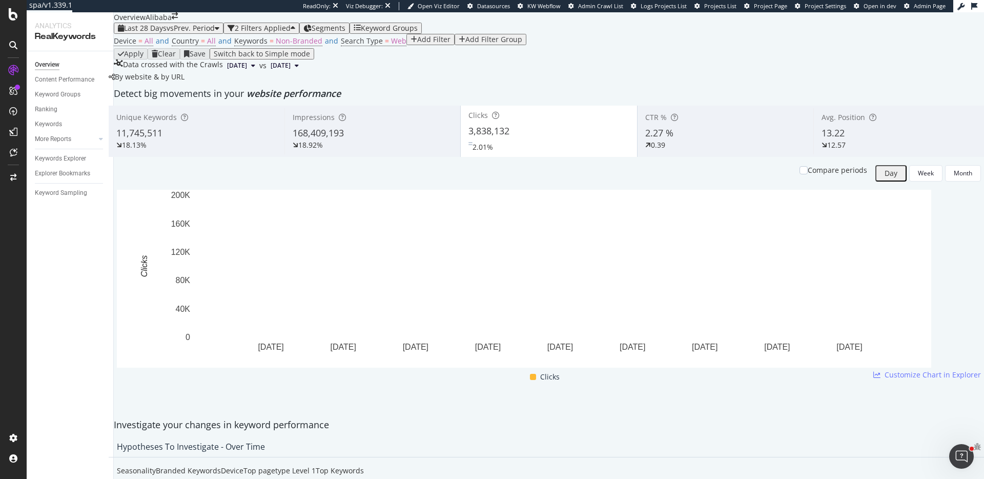
scroll to position [49, 0]
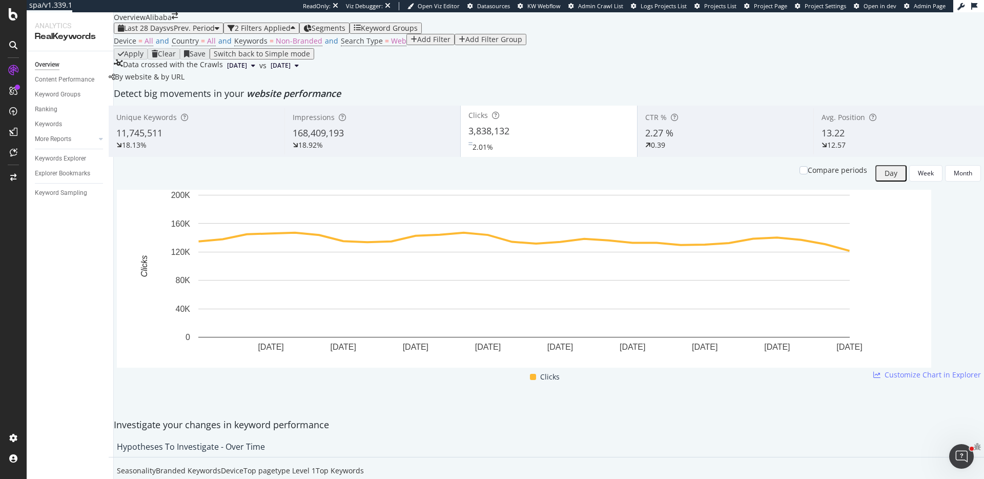
click at [417, 44] on div "Add Filter" at bounding box center [433, 39] width 33 height 8
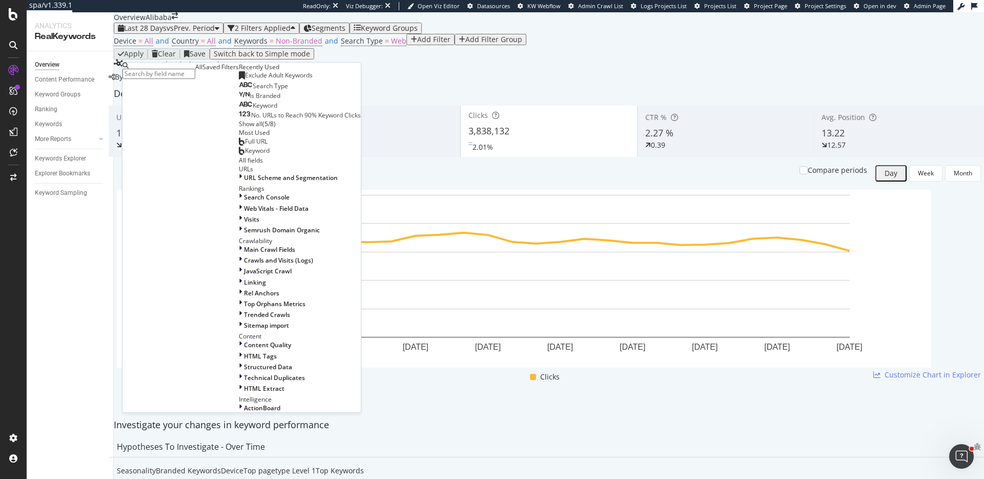
click at [245, 79] on span "Exclude Adult Keywords" at bounding box center [279, 75] width 68 height 9
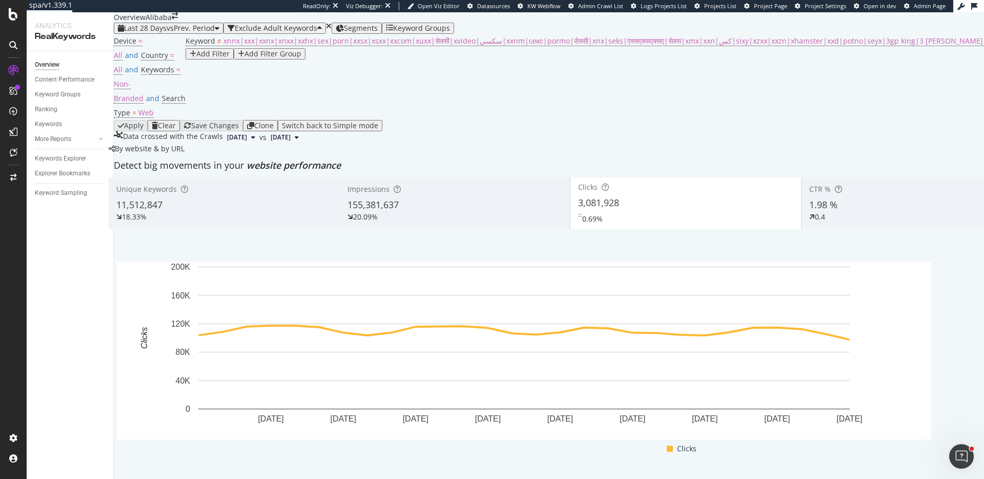
scroll to position [53, 0]
click at [348, 198] on span "155,381,637" at bounding box center [373, 204] width 51 height 12
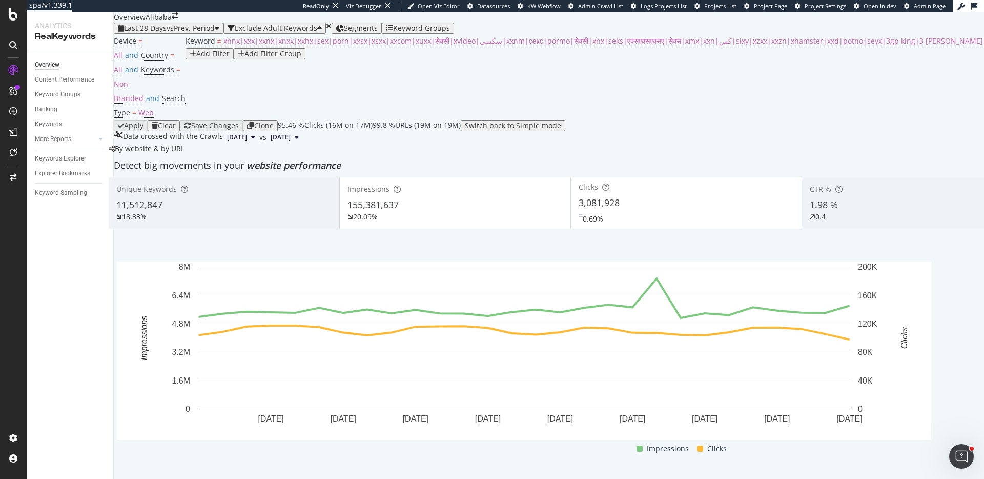
click at [579, 196] on div "3,081,928" at bounding box center [686, 202] width 215 height 13
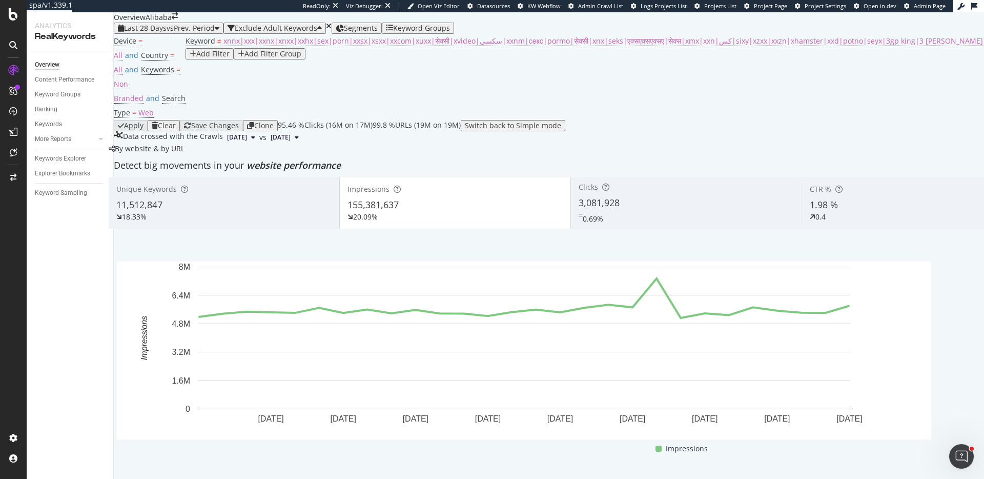
click at [579, 209] on div "0.69%" at bounding box center [686, 216] width 215 height 15
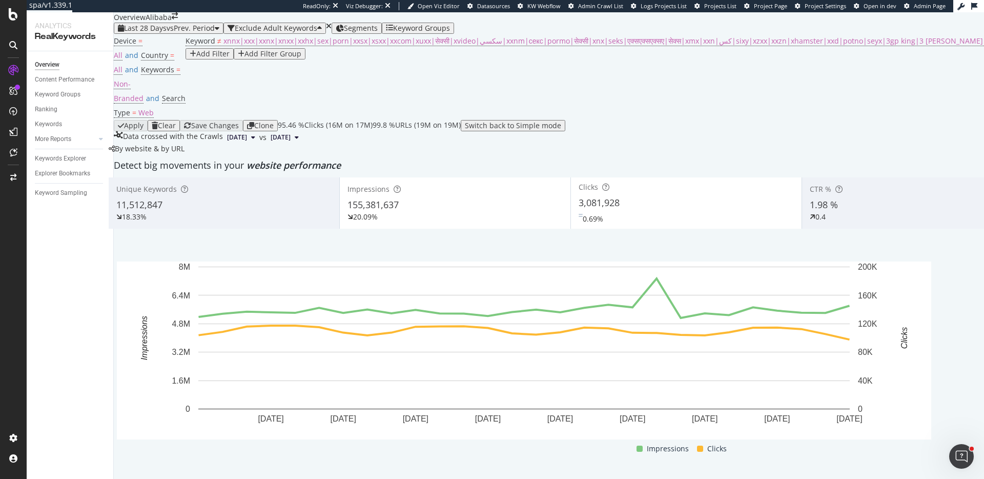
click at [367, 180] on div "Impressions 155,381,637 20.09%" at bounding box center [455, 203] width 231 height 46
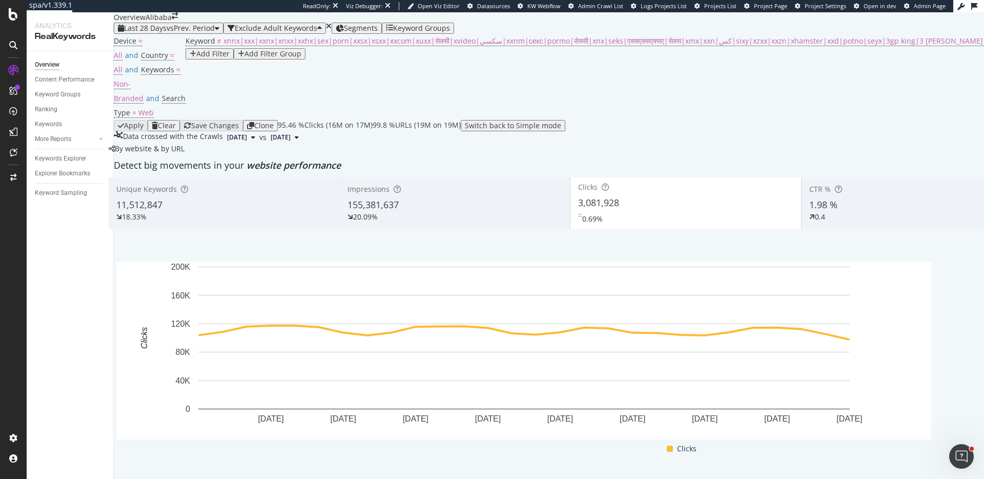
scroll to position [0, 0]
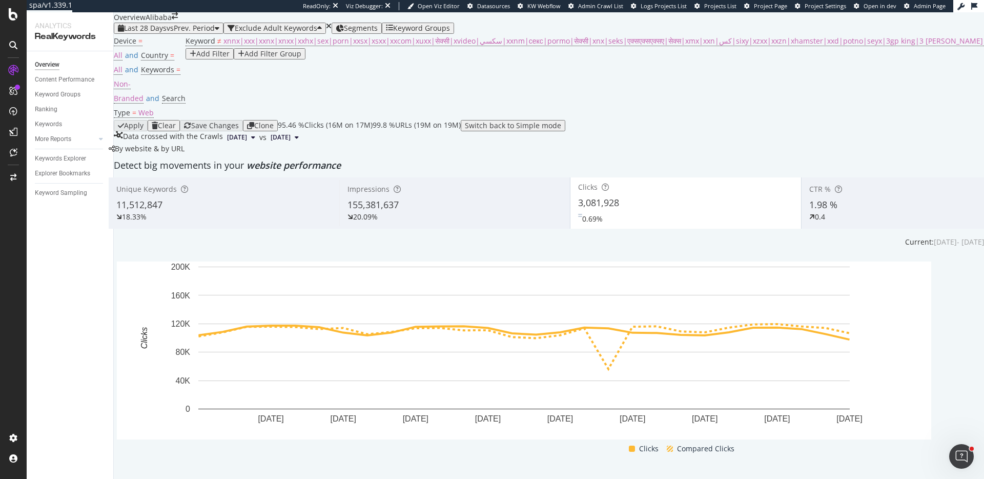
scroll to position [1841, 0]
click at [187, 23] on span "vs Prev. Period" at bounding box center [191, 28] width 48 height 10
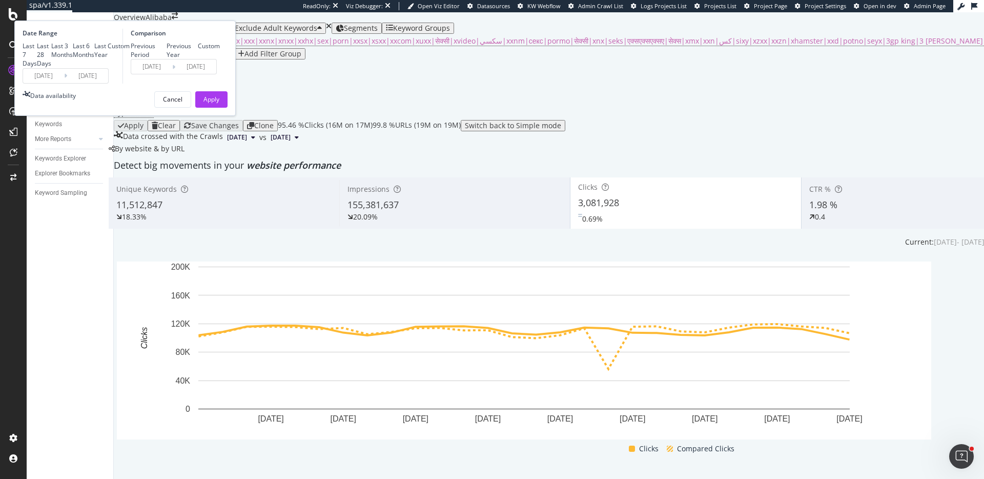
click at [73, 59] on div "Last 3 Months" at bounding box center [62, 50] width 22 height 17
type input "2025/07/11"
type input "2025/04/10"
type input "2025/07/10"
click at [228, 108] on button "Apply" at bounding box center [211, 99] width 32 height 16
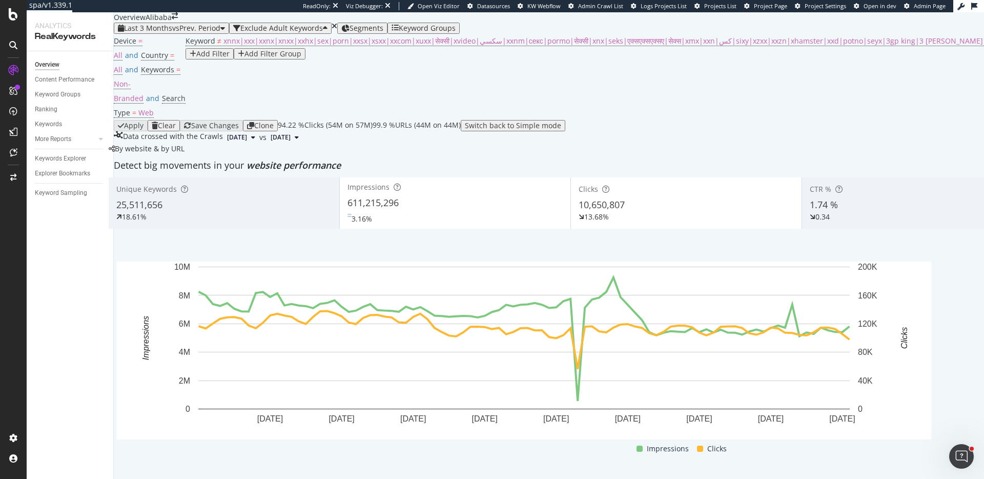
click at [621, 38] on div "Last 3 Months vs Prev. Period Exclude Adult Keywords Segments Keyword Groups De…" at bounding box center [686, 83] width 1145 height 121
click at [185, 153] on div "By website & by URL" at bounding box center [147, 149] width 76 height 10
click at [393, 207] on div "611,215,296" at bounding box center [455, 202] width 215 height 13
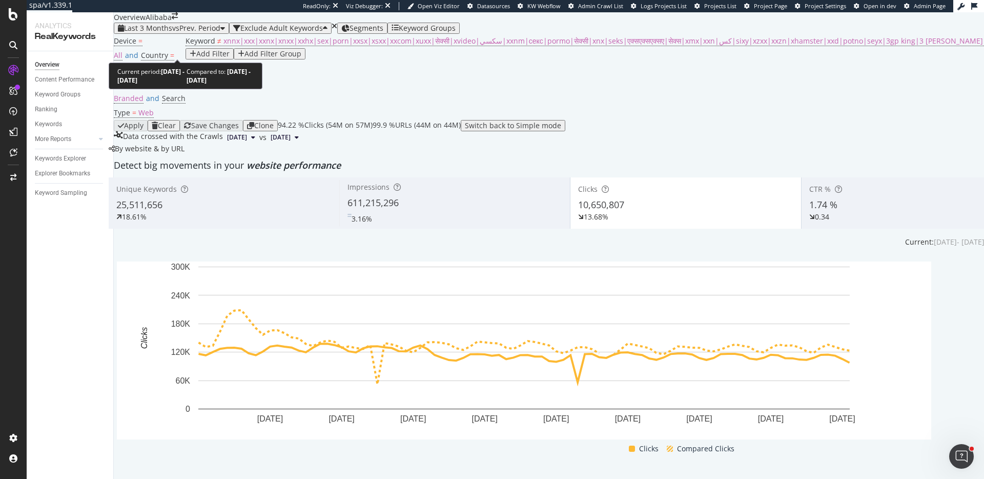
click at [182, 33] on span "vs Prev. Period" at bounding box center [196, 28] width 48 height 10
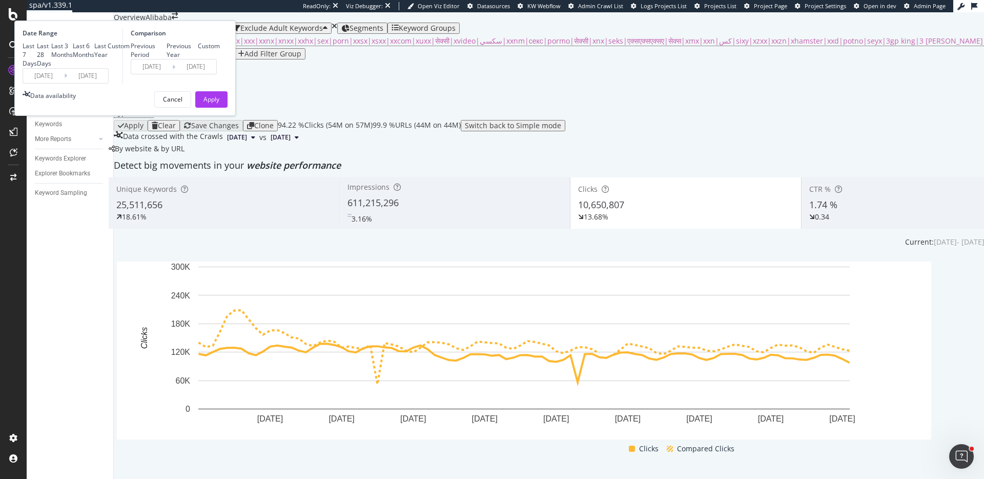
click at [198, 59] on div "Previous Year" at bounding box center [183, 50] width 32 height 17
type input "2024/07/12"
type input "2024/10/11"
click at [219, 104] on div "Apply" at bounding box center [212, 99] width 16 height 9
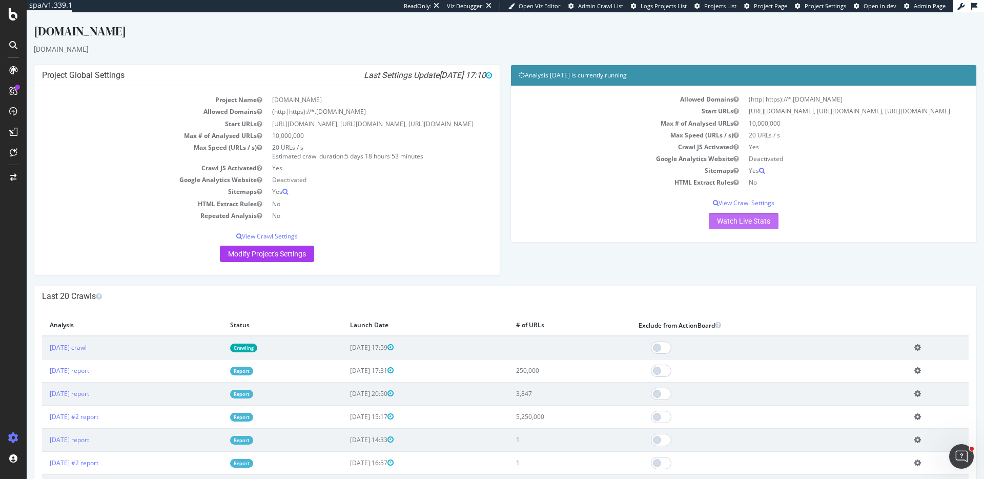
click at [716, 224] on link "Watch Live Stats" at bounding box center [744, 221] width 70 height 16
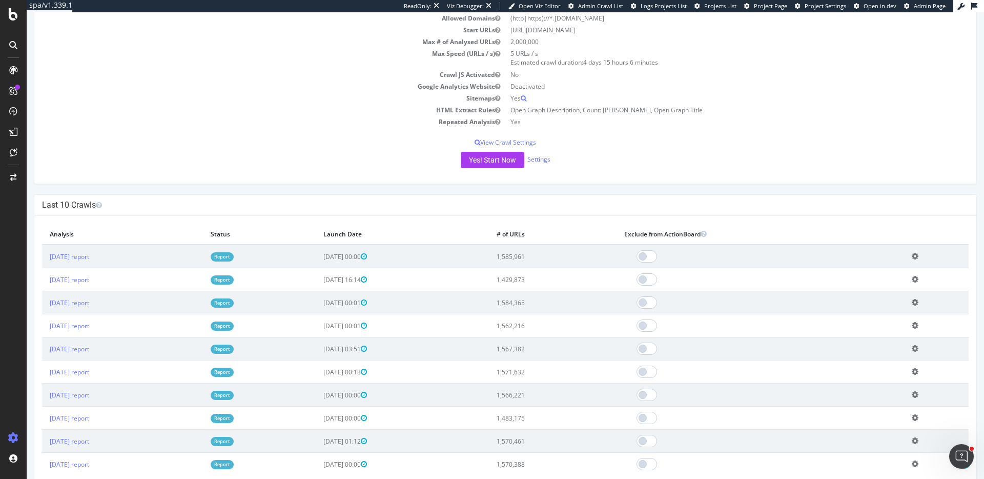
scroll to position [175, 0]
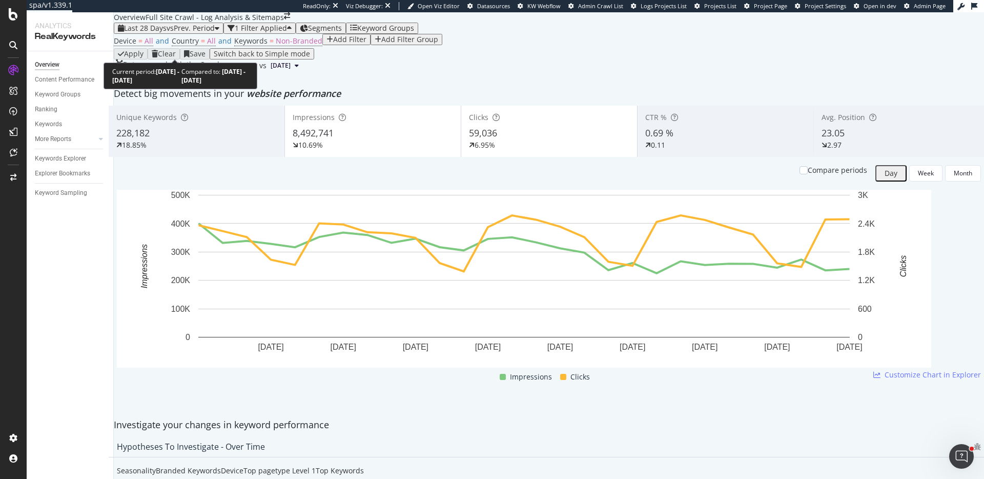
click at [192, 33] on span "vs Prev. Period" at bounding box center [191, 28] width 48 height 10
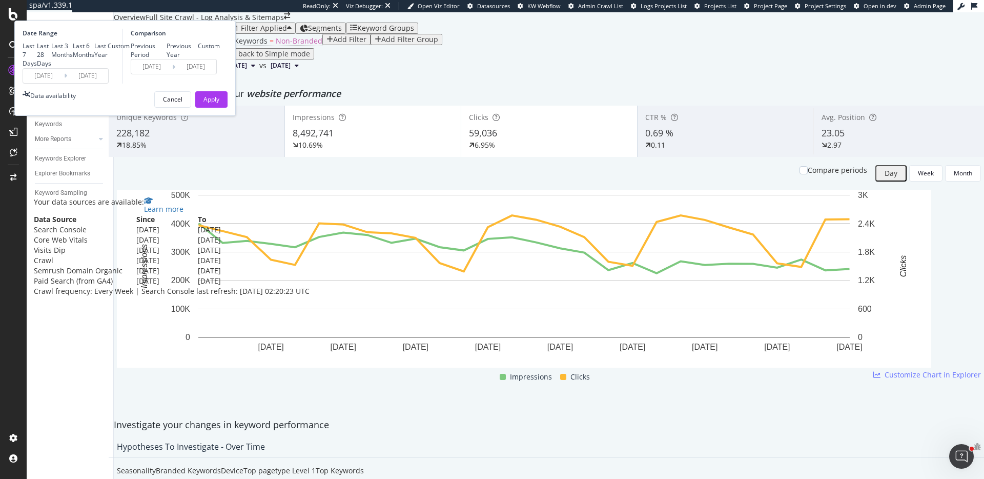
click at [76, 100] on div "Data availability" at bounding box center [53, 95] width 46 height 9
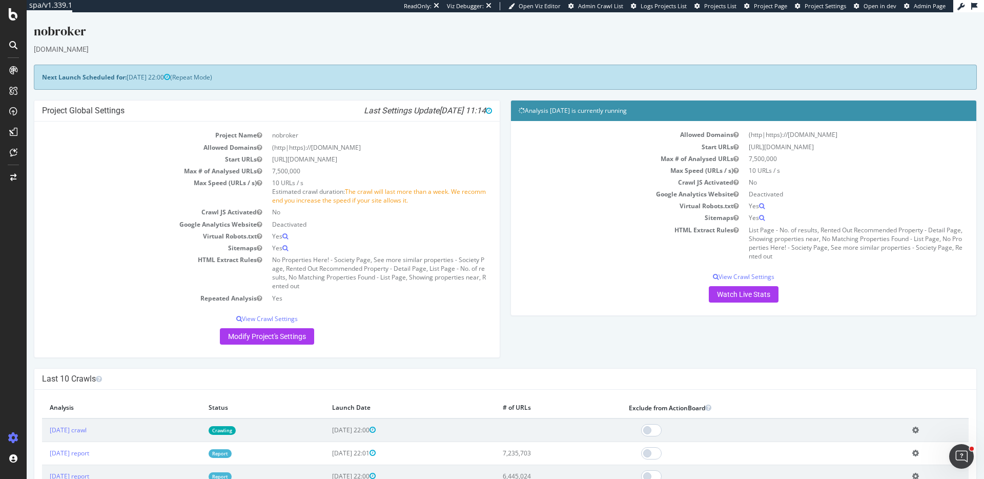
click at [533, 356] on div "Project Global Settings Last Settings Update 2025-10-13 11:14 Project Name nobr…" at bounding box center [506, 234] width 954 height 268
click at [171, 26] on div "nobroker" at bounding box center [505, 34] width 943 height 22
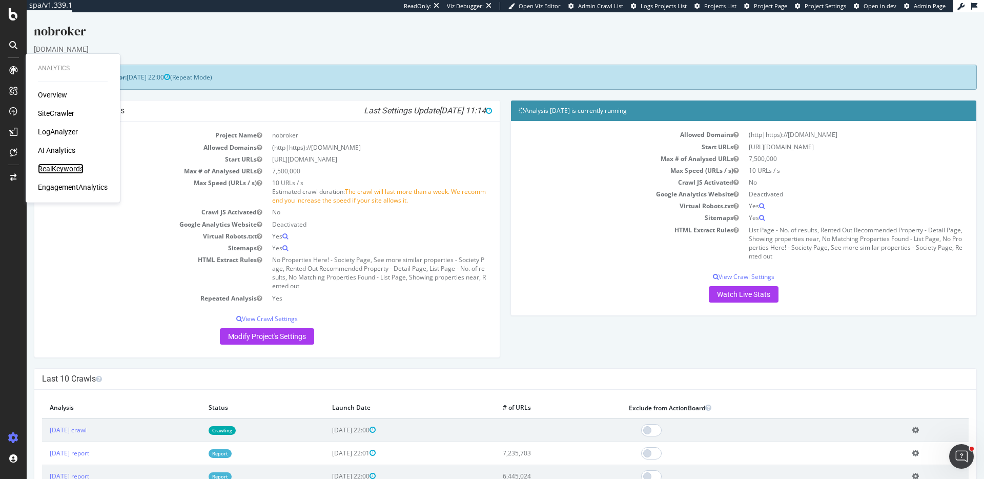
click at [57, 168] on div "RealKeywords" at bounding box center [61, 169] width 46 height 10
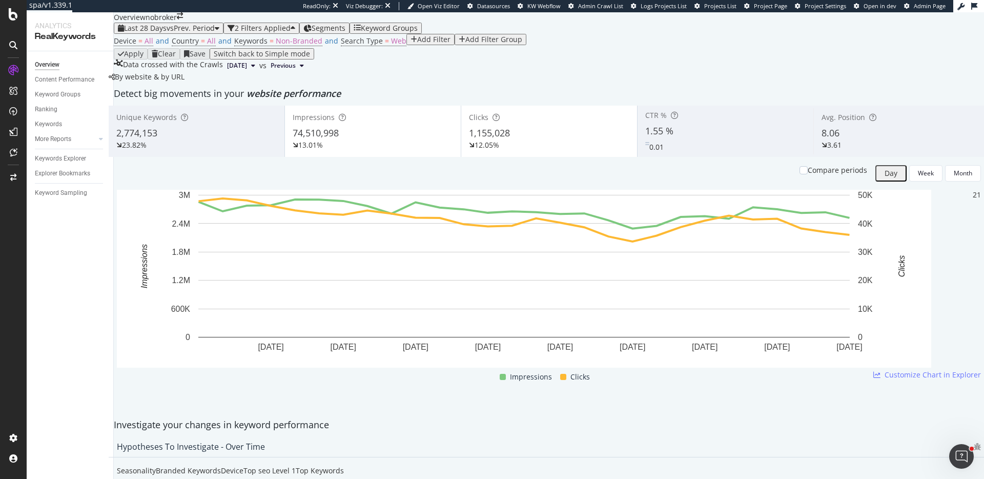
click at [185, 82] on div "By website & by URL" at bounding box center [147, 77] width 76 height 10
click at [415, 140] on div "74,510,998" at bounding box center [373, 133] width 160 height 13
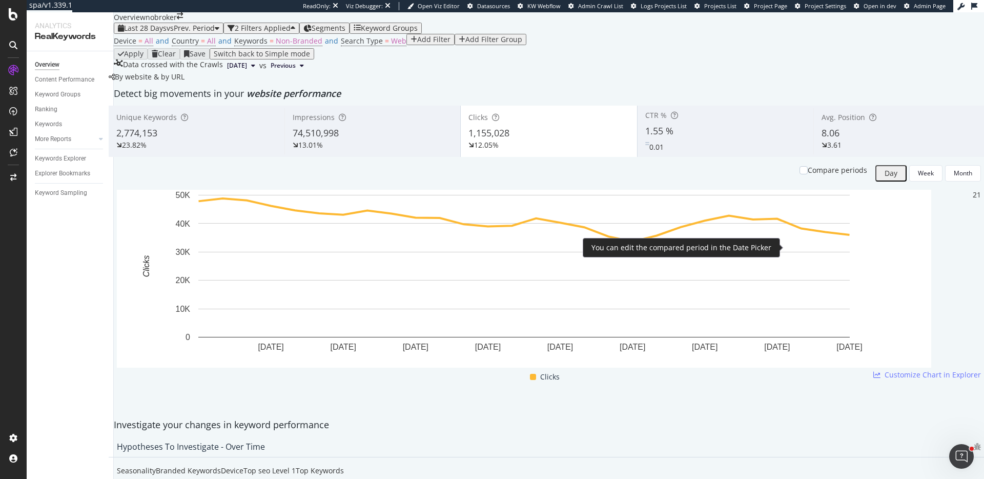
click at [819, 175] on div "Compare periods" at bounding box center [837, 170] width 59 height 10
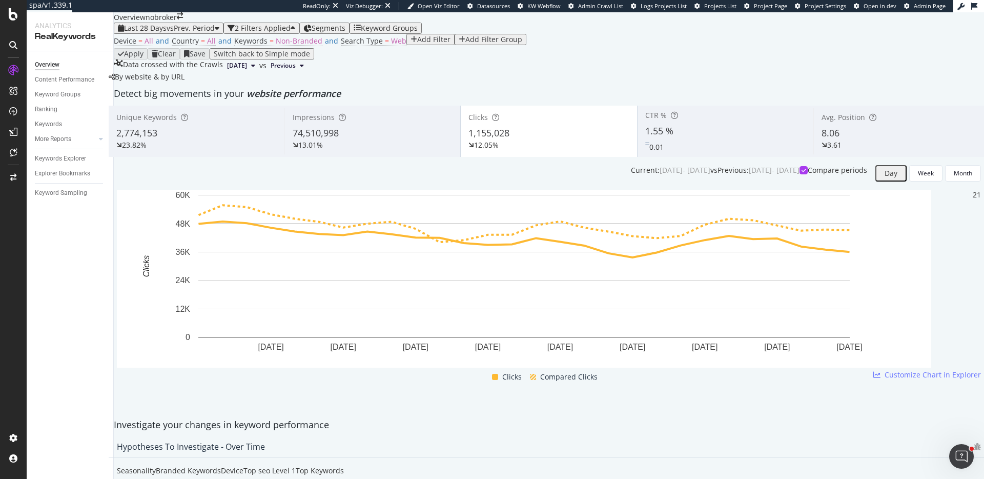
scroll to position [1841, 0]
